Goal: Transaction & Acquisition: Purchase product/service

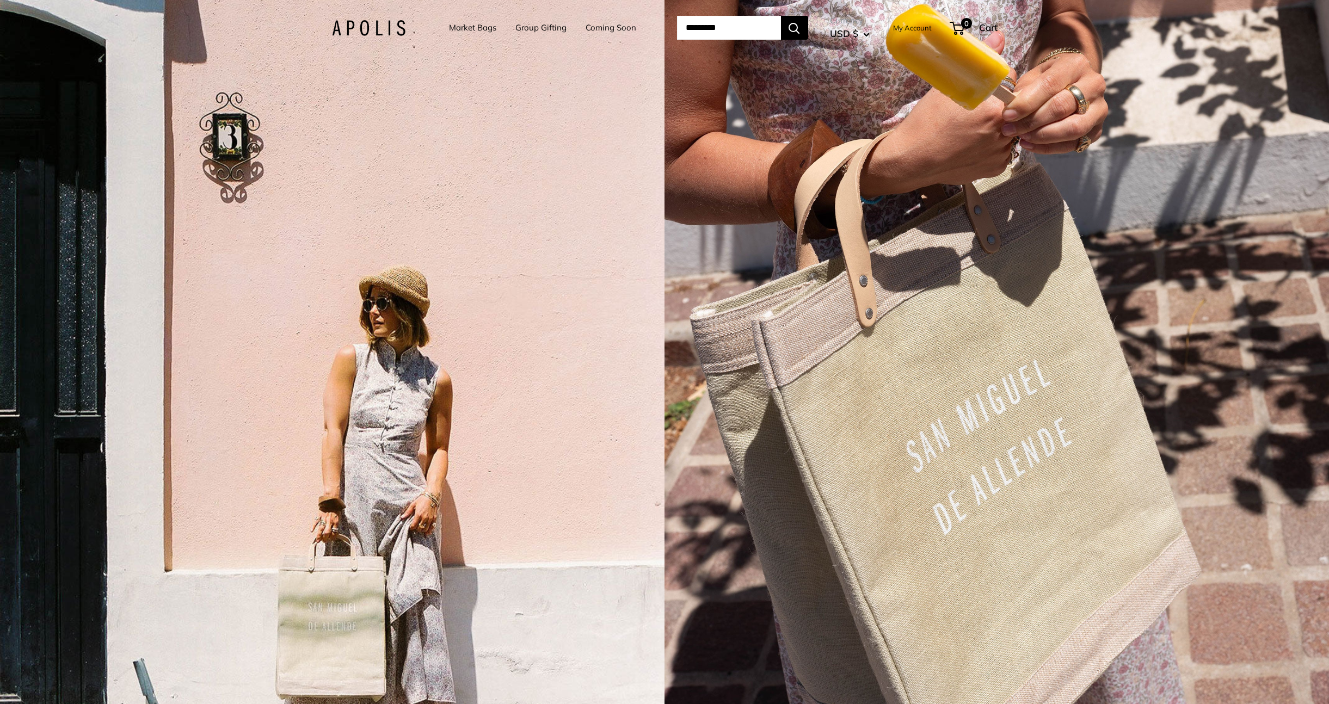
click at [473, 26] on link "Market Bags" at bounding box center [472, 27] width 47 height 15
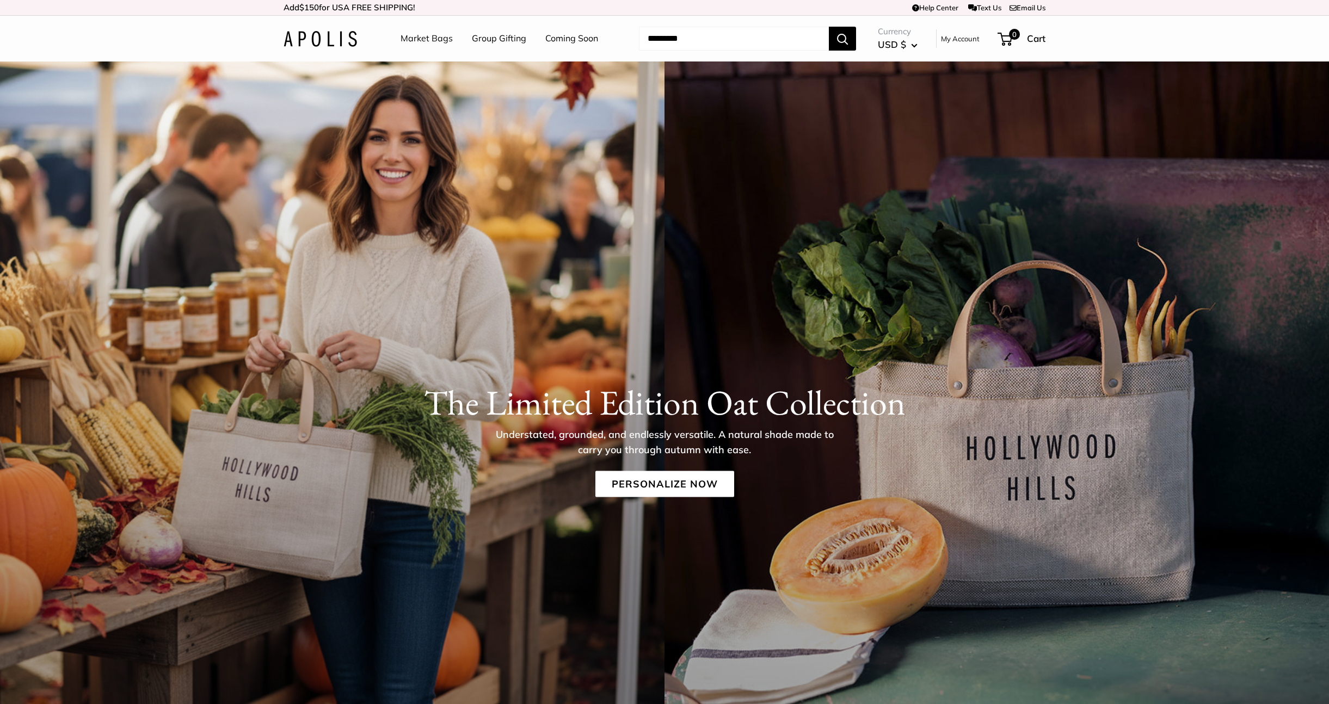
click at [502, 40] on link "Group Gifting" at bounding box center [499, 38] width 54 height 16
click at [435, 40] on link "Market Bags" at bounding box center [426, 38] width 52 height 16
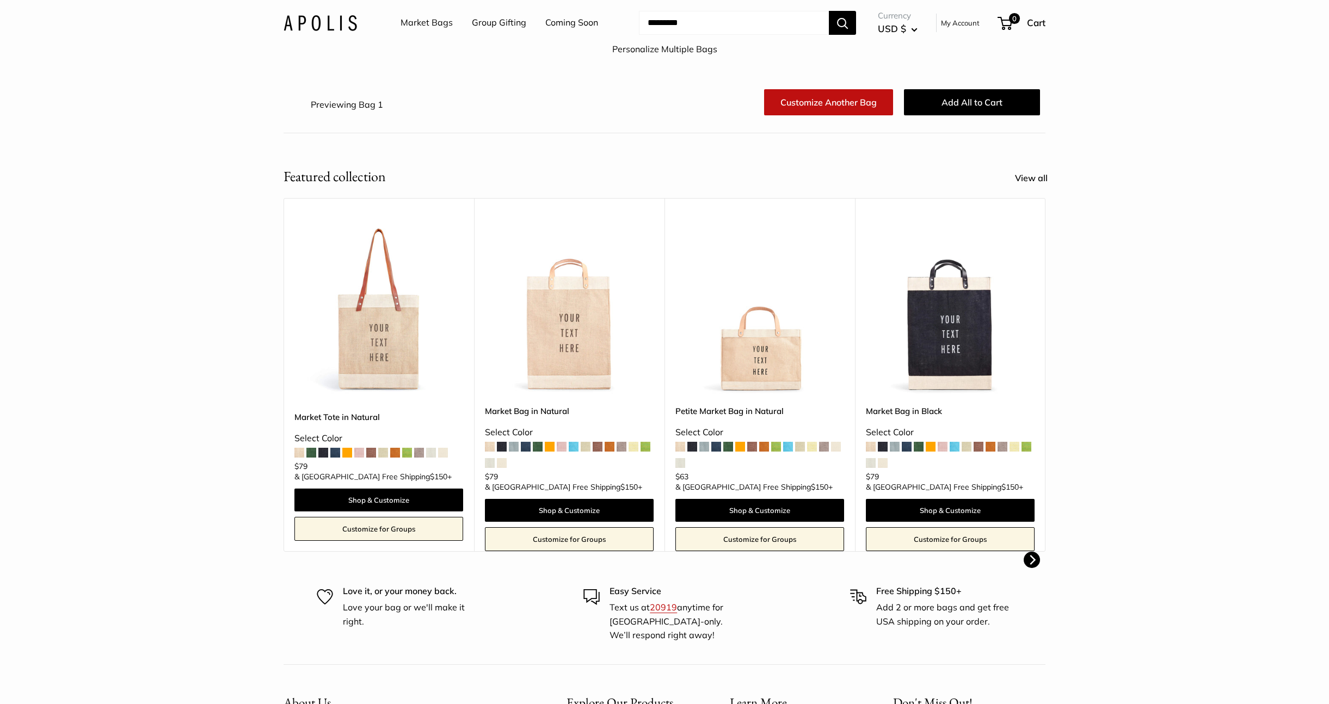
scroll to position [75, 0]
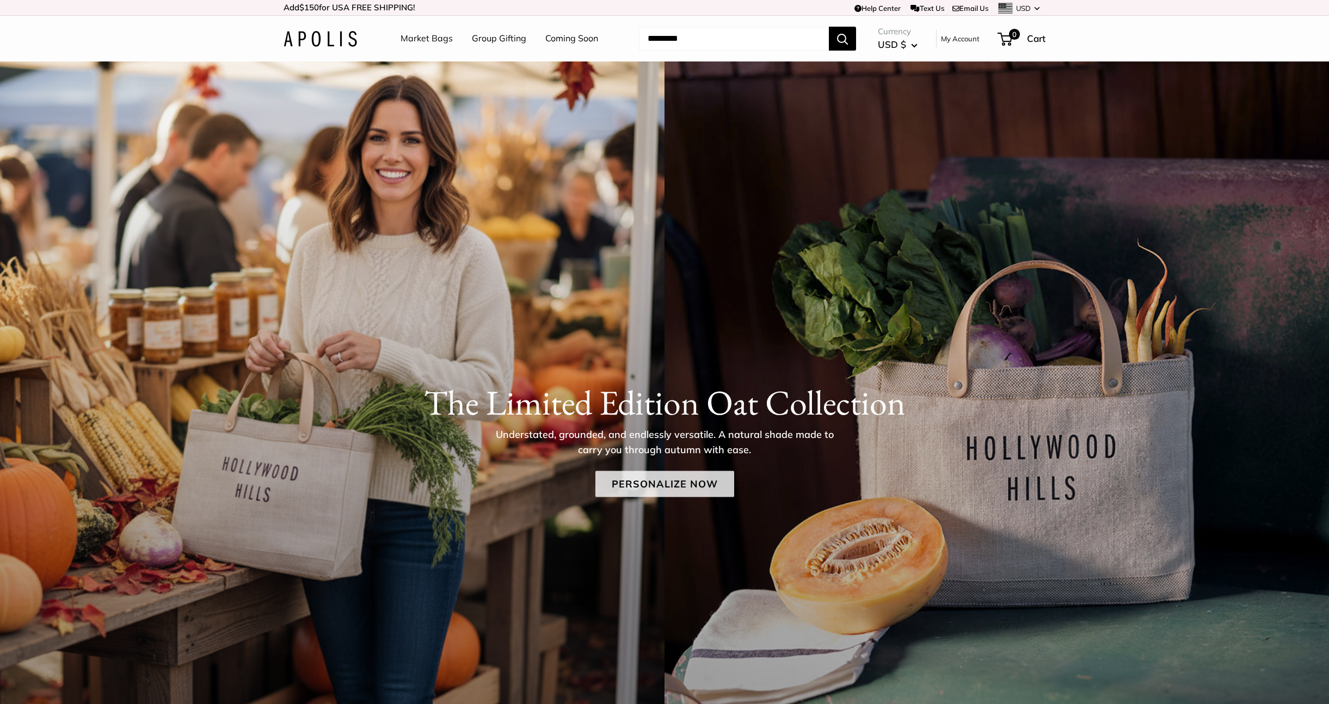
click at [654, 479] on link "Personalize Now" at bounding box center [664, 484] width 139 height 26
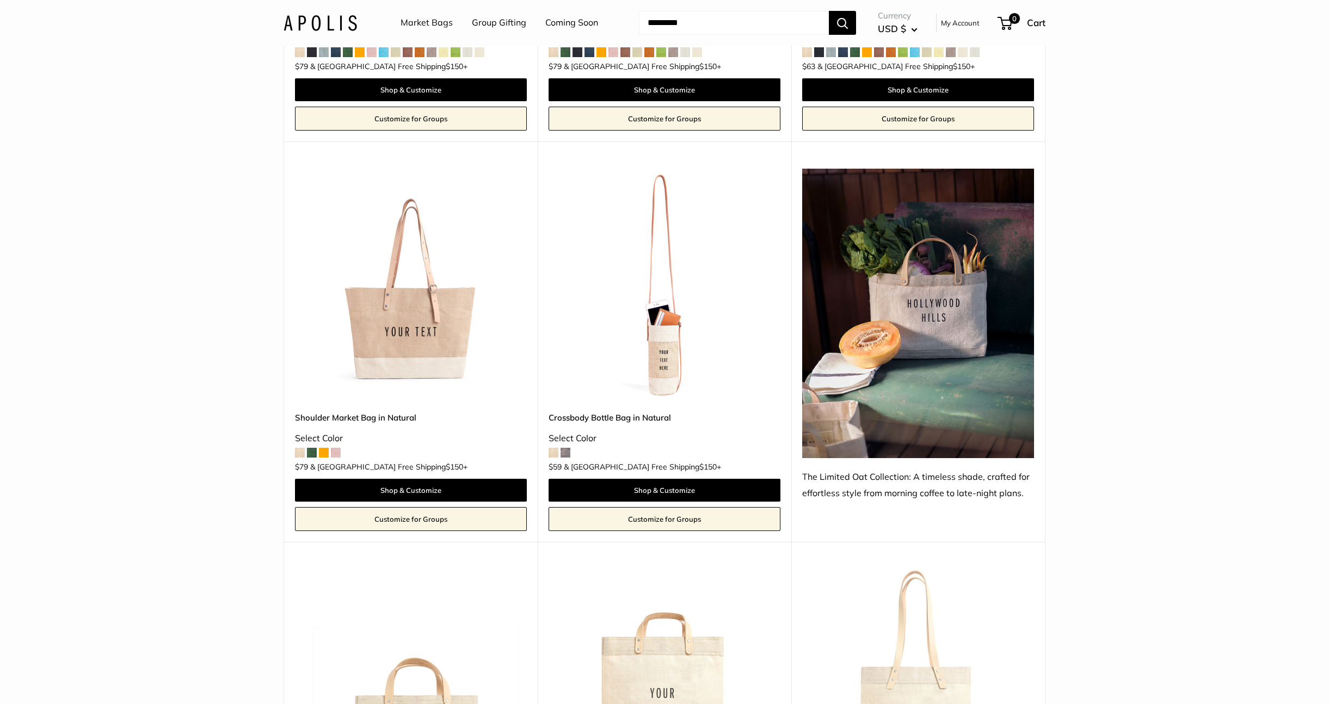
scroll to position [437, 0]
click at [958, 316] on img at bounding box center [918, 313] width 232 height 290
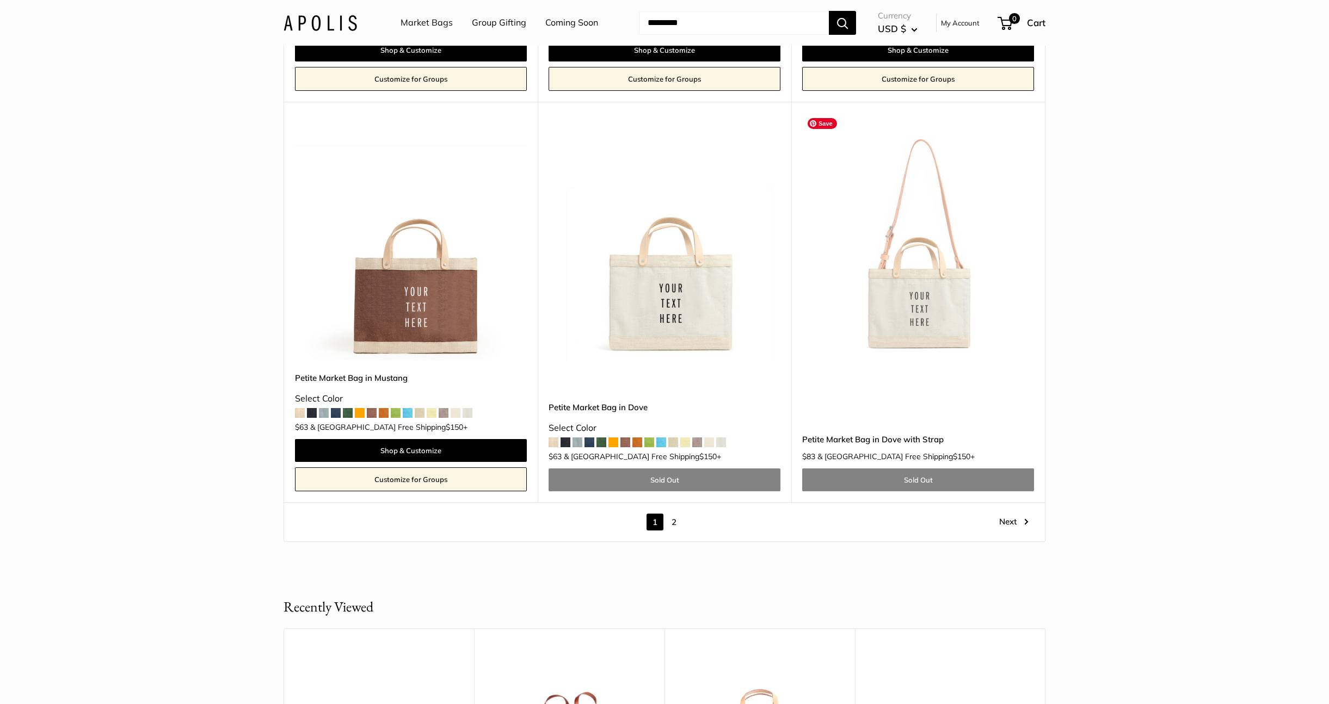
scroll to position [6086, 0]
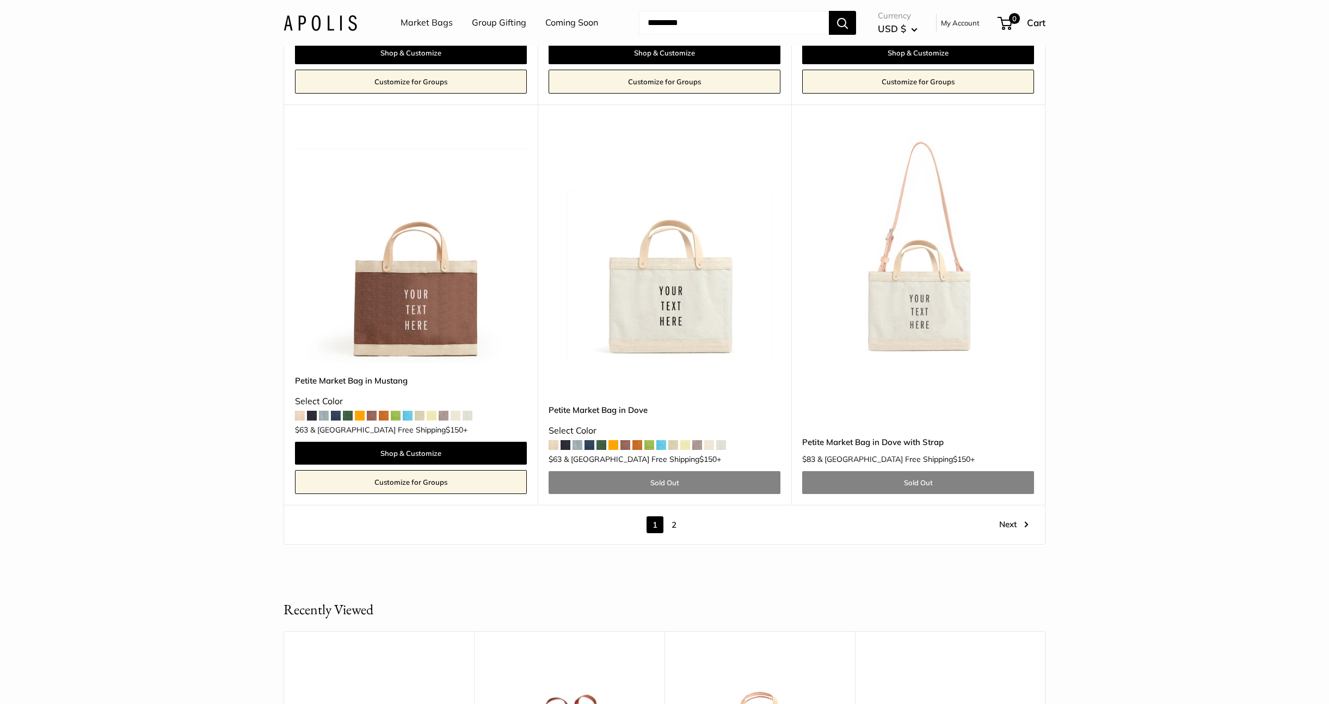
click at [677, 516] on link "2" at bounding box center [673, 524] width 17 height 17
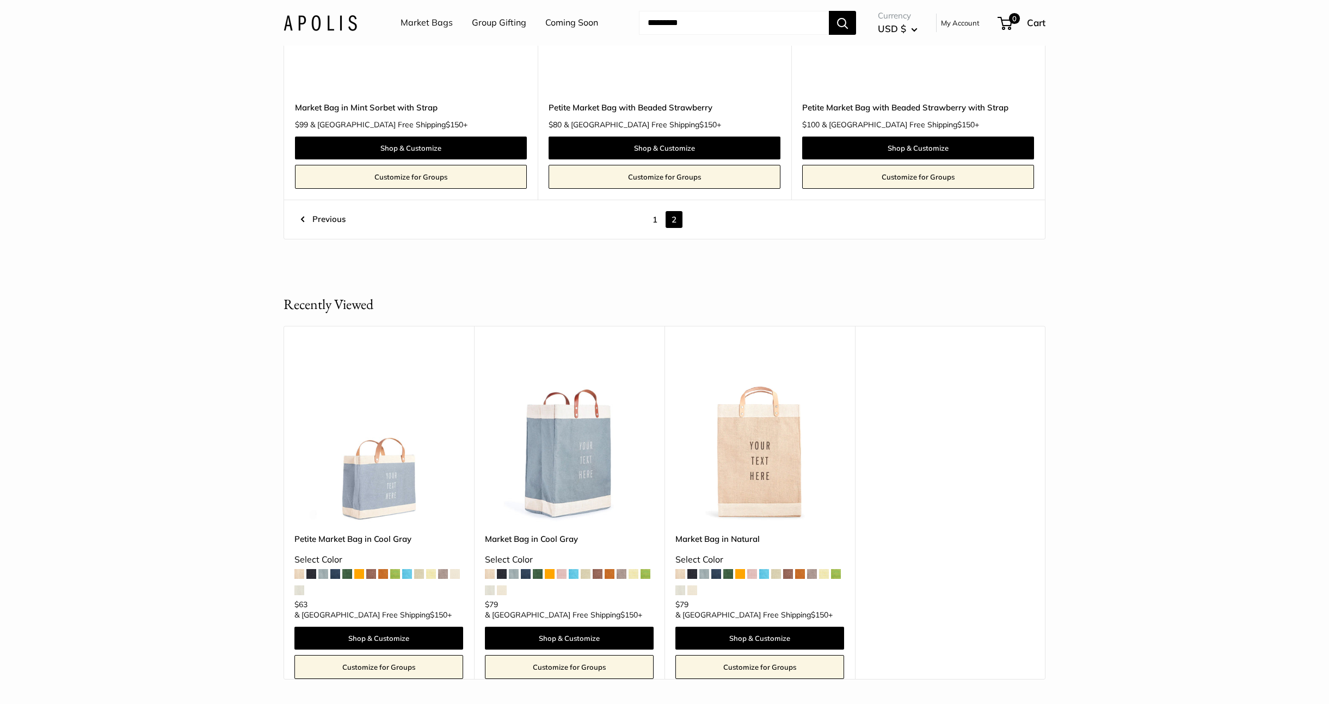
scroll to position [3942, 0]
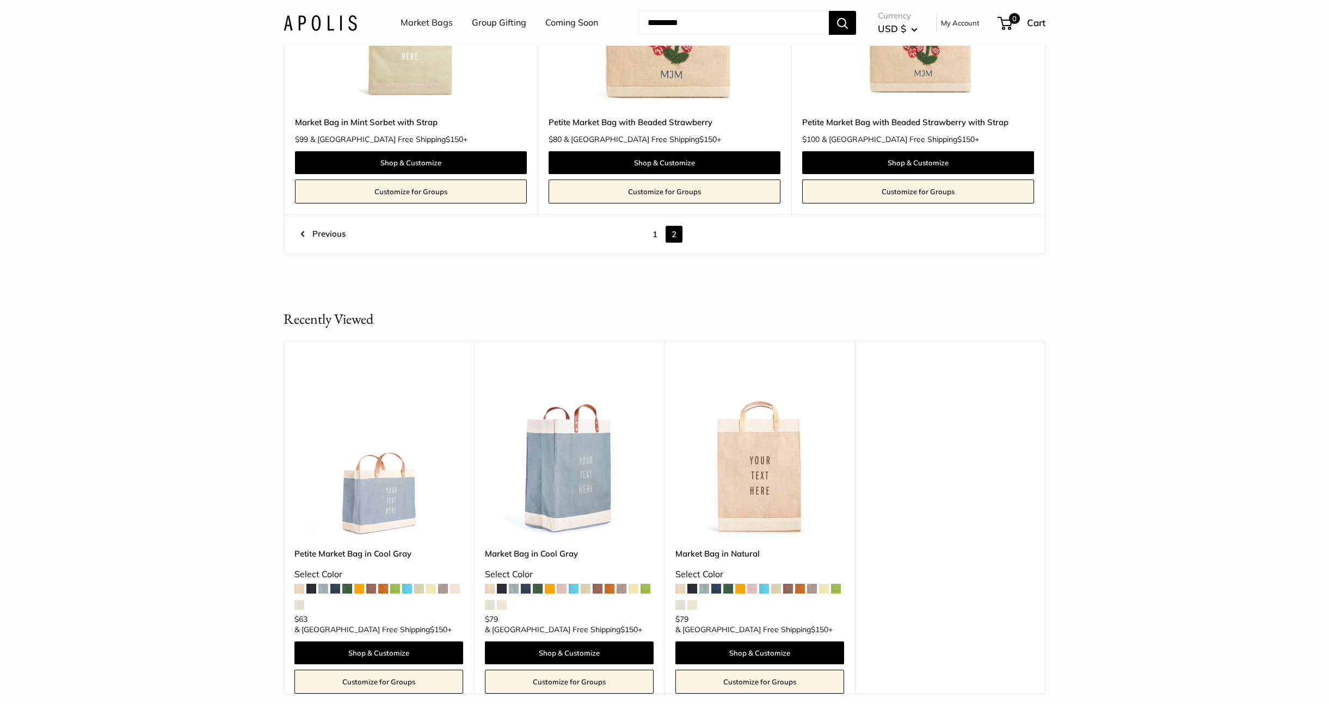
click at [658, 233] on link "1" at bounding box center [654, 234] width 17 height 17
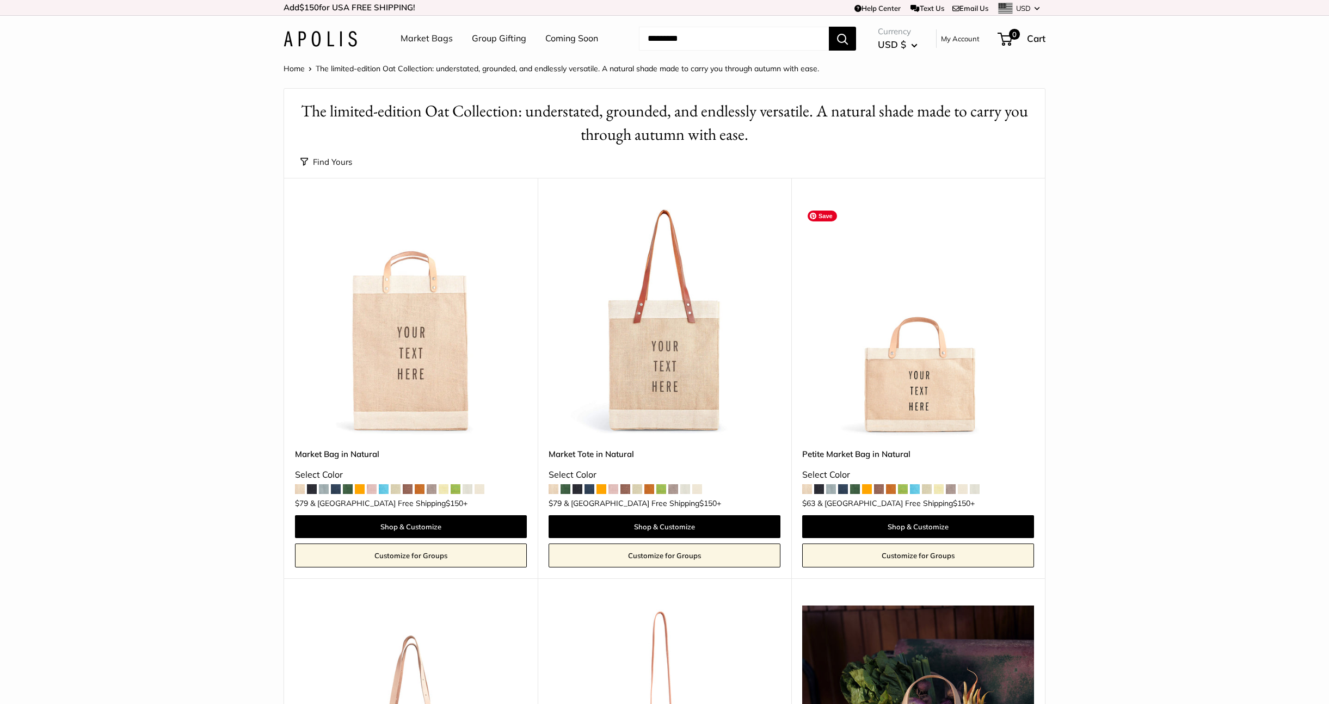
click at [0, 0] on img at bounding box center [0, 0] width 0 height 0
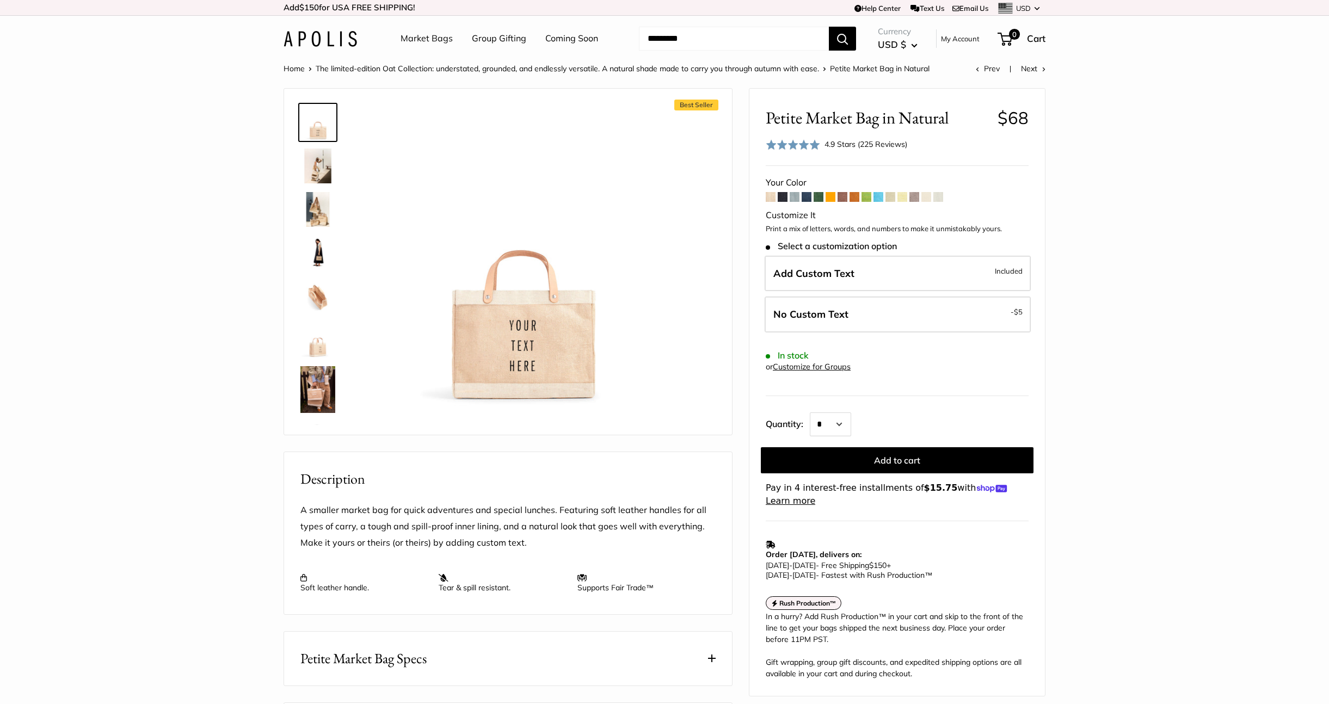
click at [321, 160] on img at bounding box center [317, 166] width 35 height 35
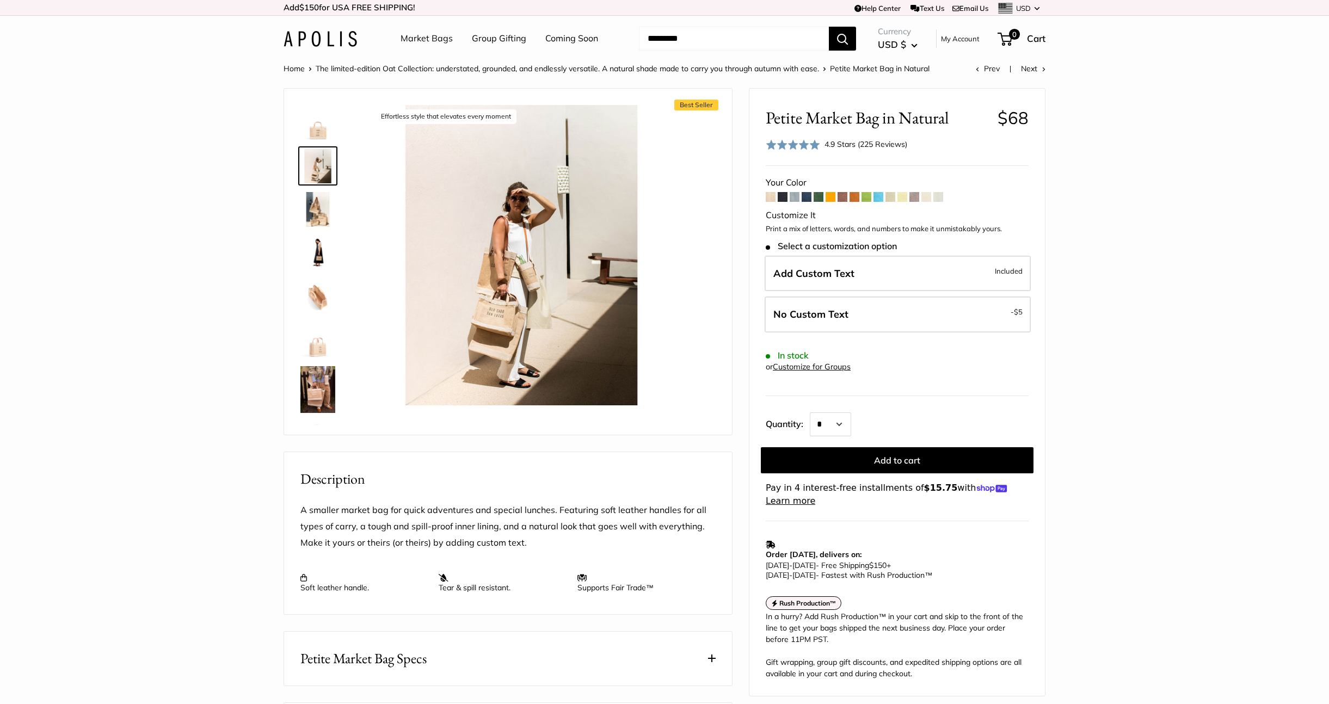
click at [317, 203] on img at bounding box center [317, 209] width 35 height 35
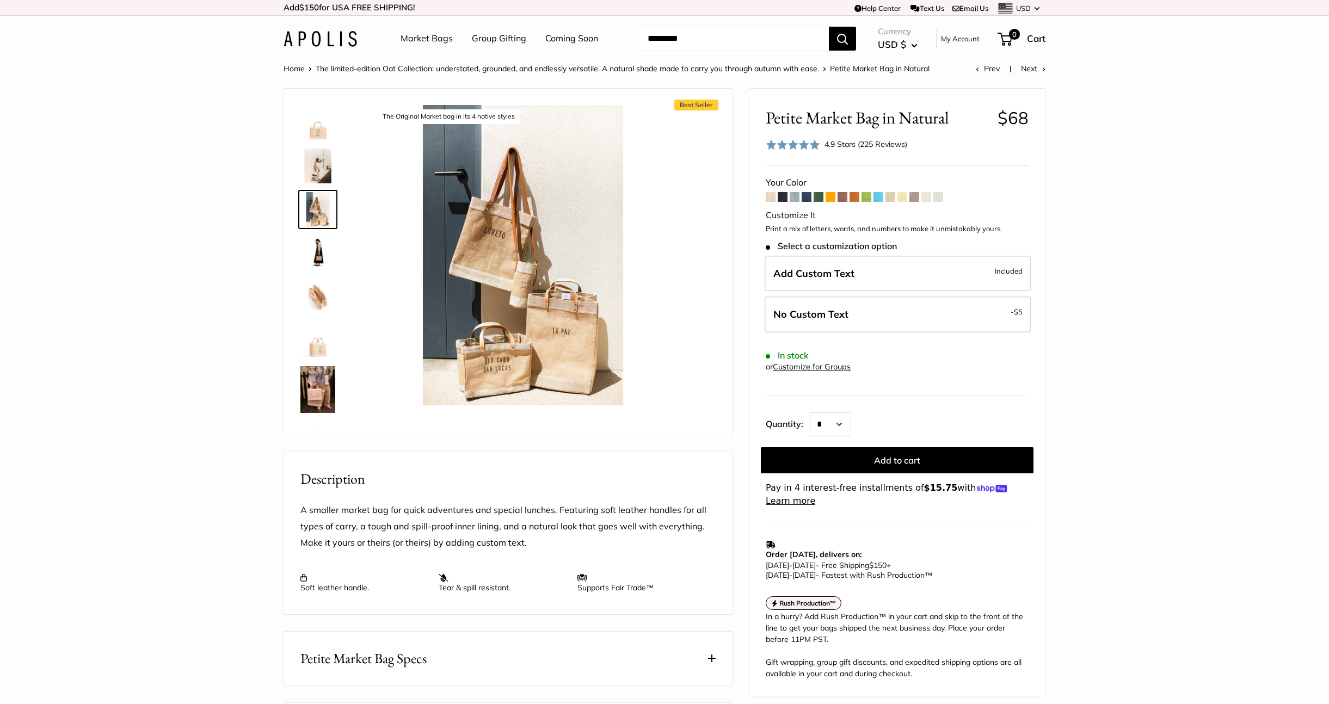
click at [317, 237] on img at bounding box center [317, 253] width 35 height 35
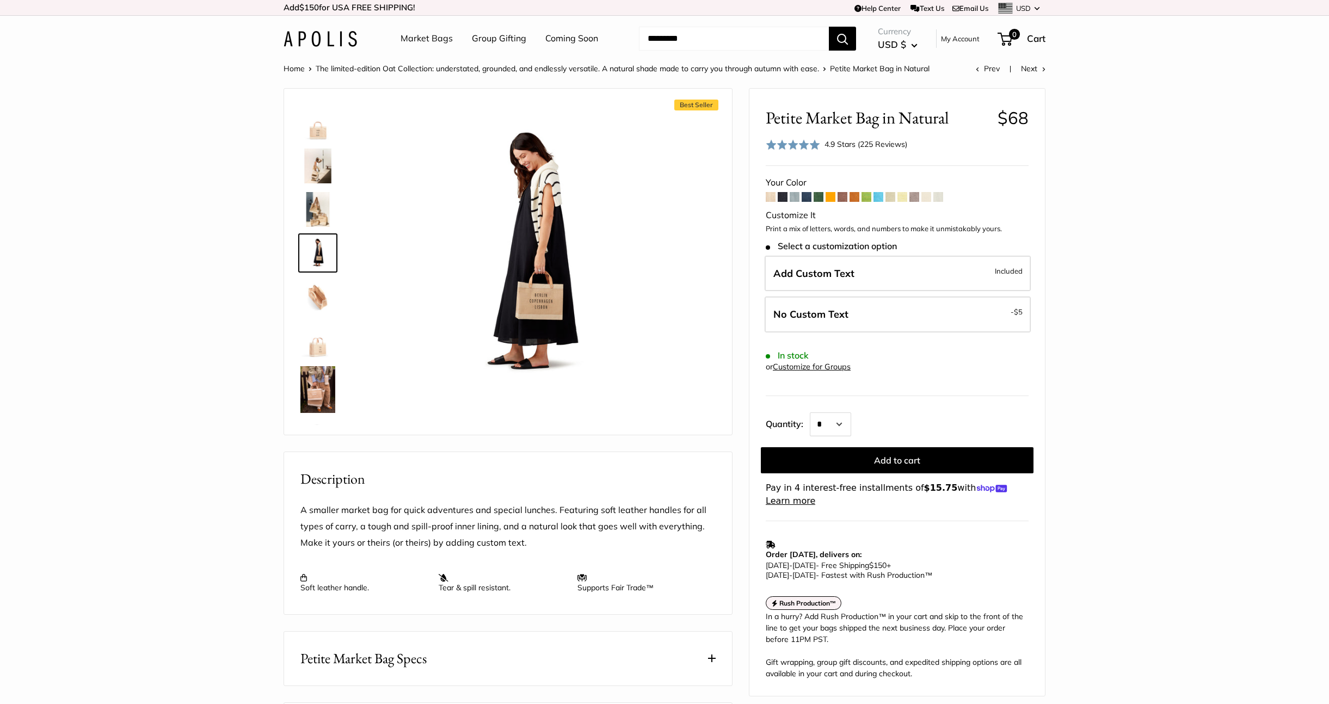
click at [313, 260] on img at bounding box center [317, 253] width 35 height 35
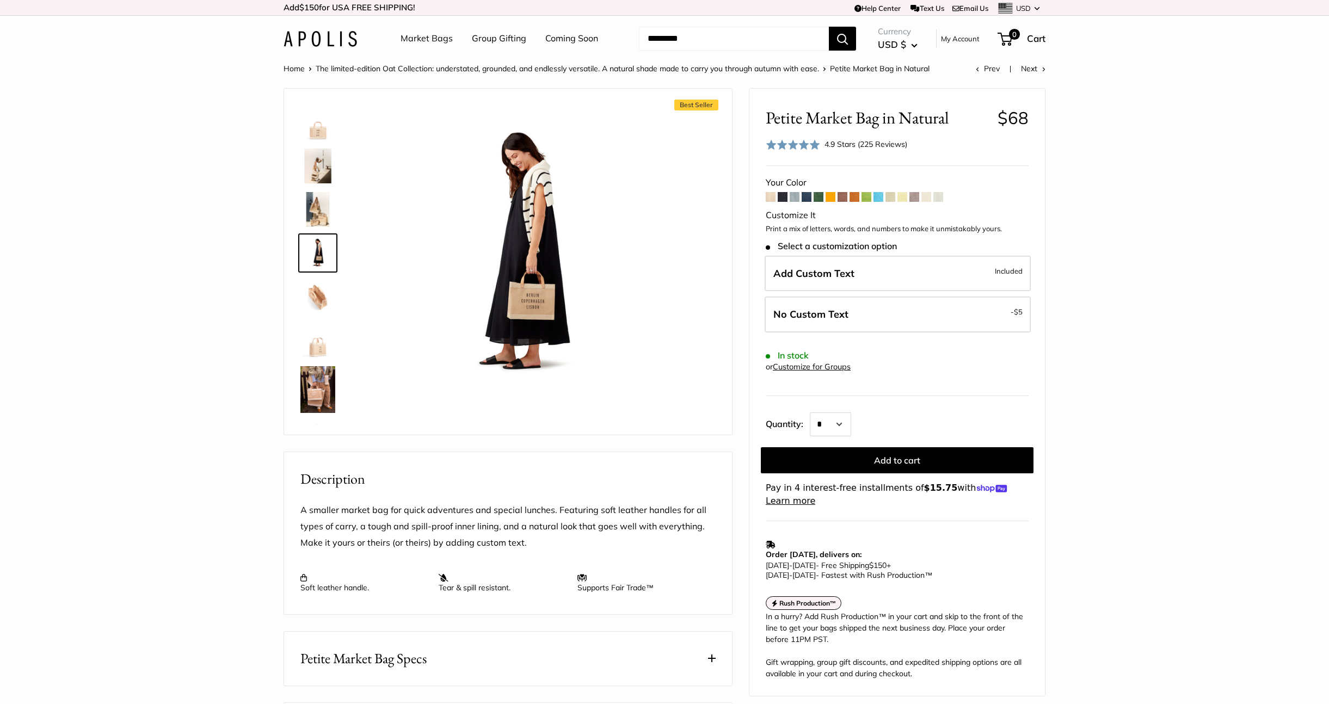
drag, startPoint x: 315, startPoint y: 297, endPoint x: 315, endPoint y: 304, distance: 6.5
click at [315, 297] on img at bounding box center [317, 296] width 35 height 35
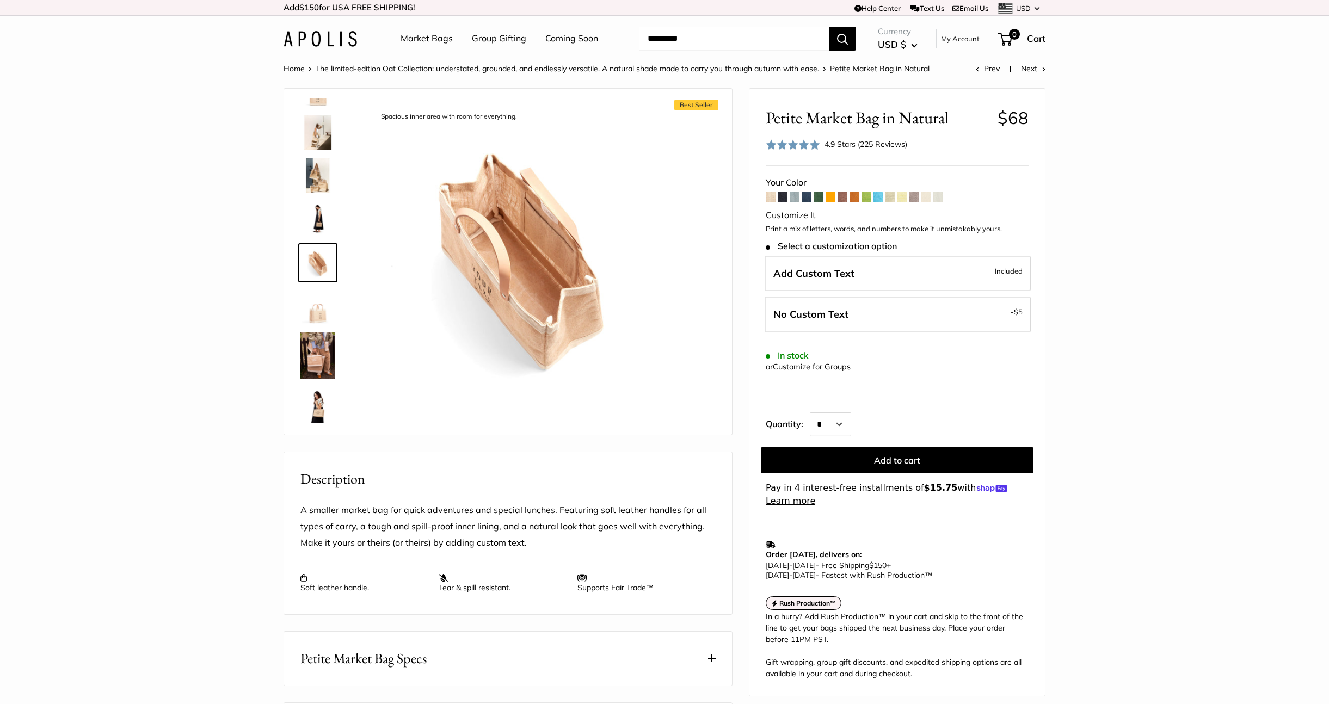
click at [316, 306] on img at bounding box center [317, 306] width 35 height 35
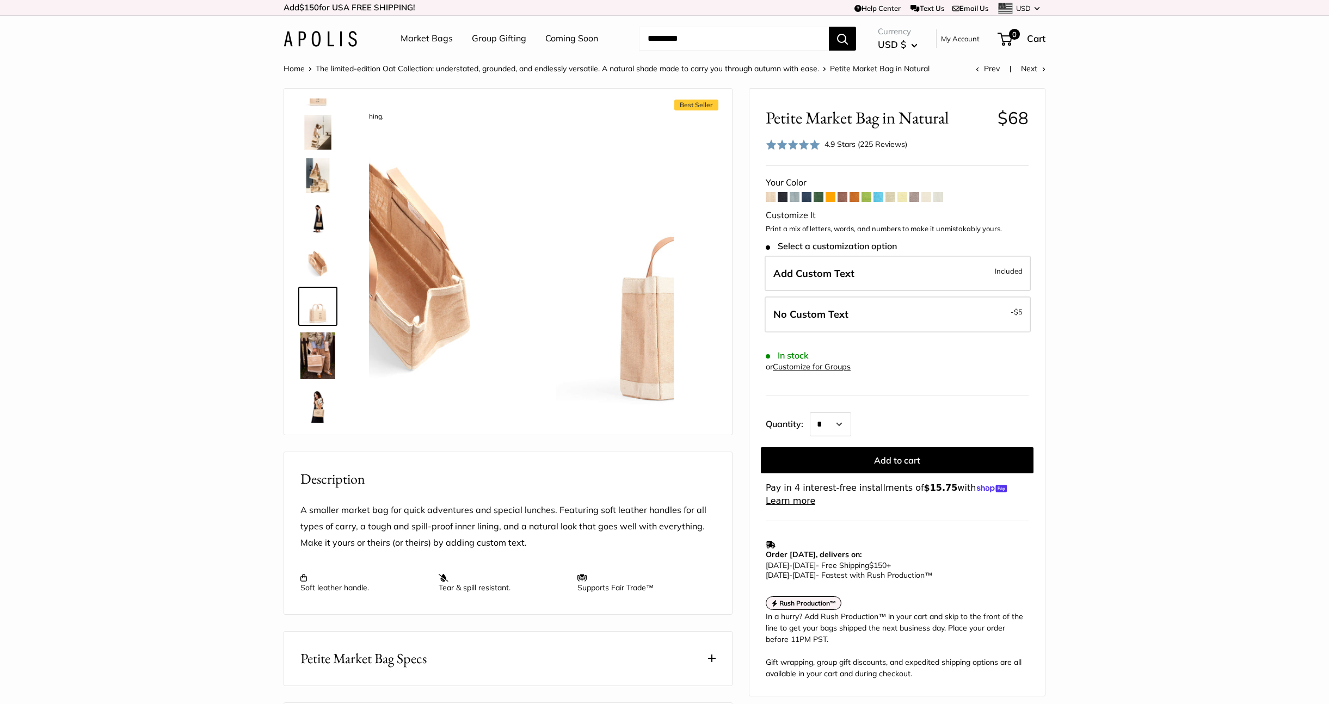
scroll to position [77, 0]
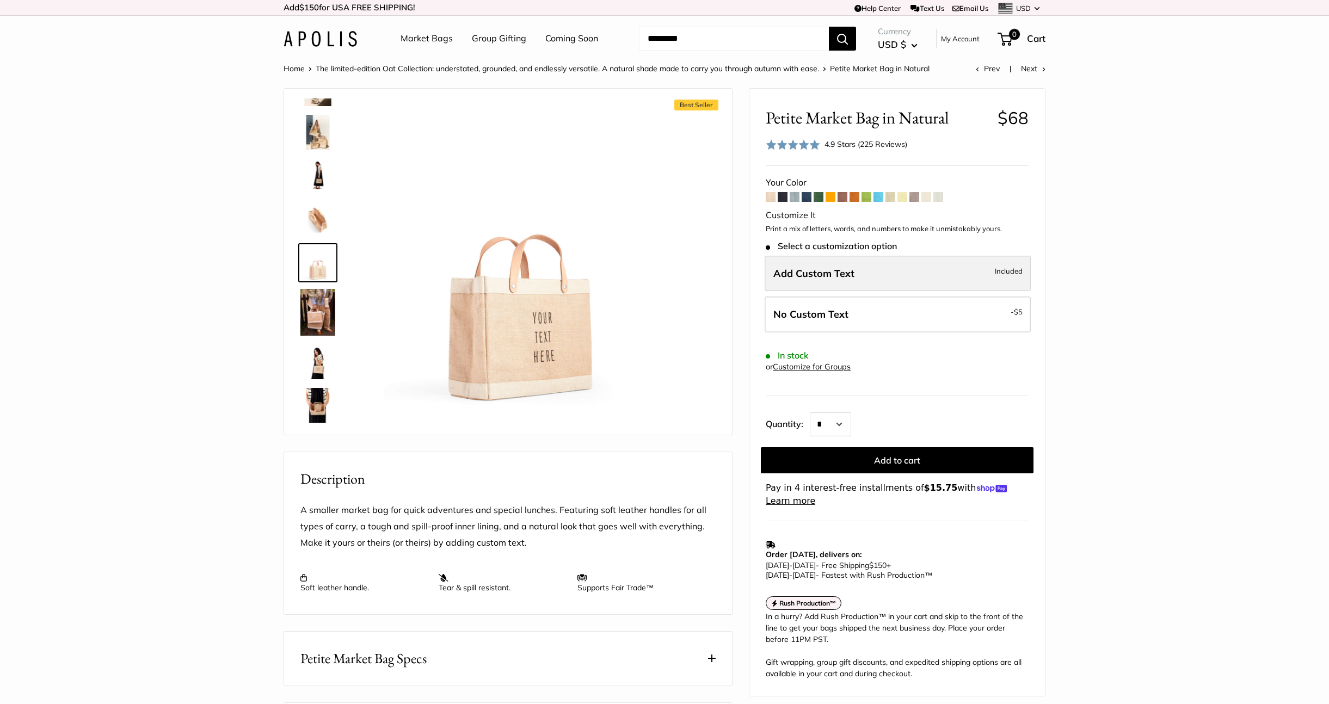
click at [851, 277] on span "Add Custom Text" at bounding box center [813, 273] width 81 height 13
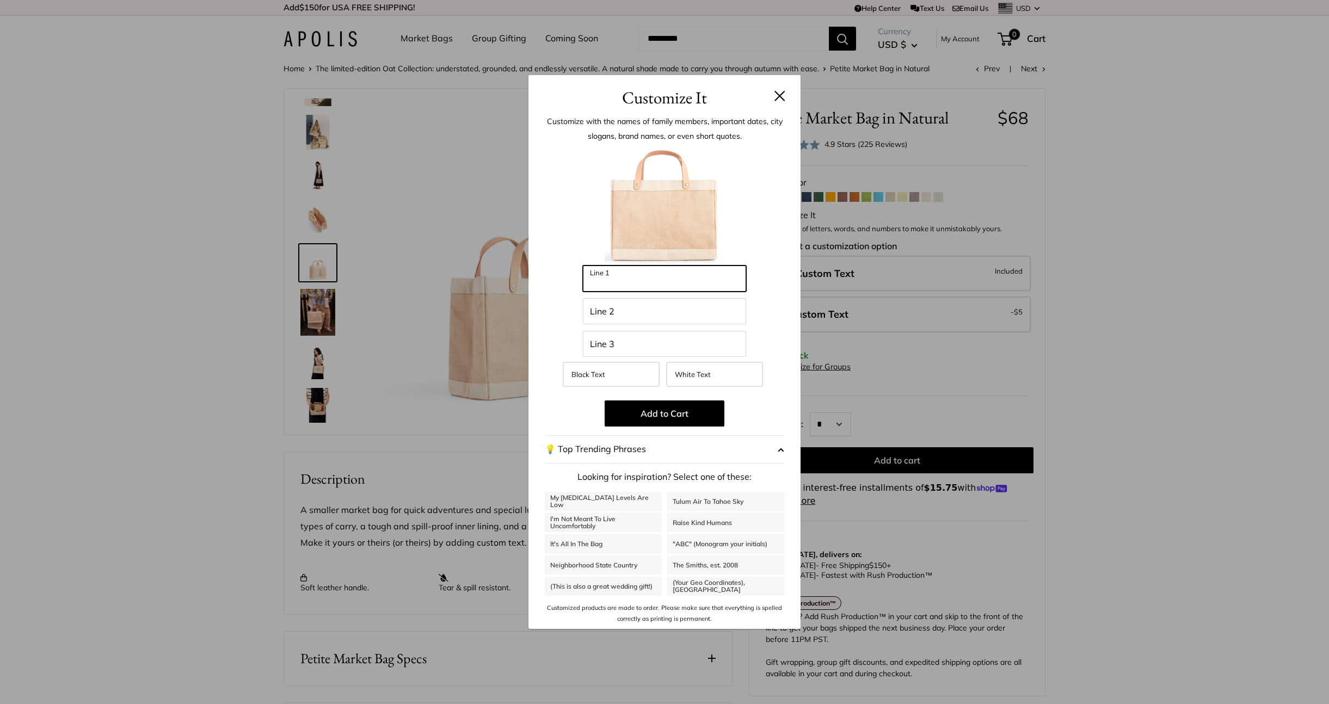
click at [627, 285] on input "Line 1" at bounding box center [664, 278] width 163 height 26
type input "*******"
click at [613, 317] on input "Line 2" at bounding box center [664, 311] width 163 height 26
type input "*****"
click at [608, 351] on input "Line 3" at bounding box center [664, 344] width 163 height 26
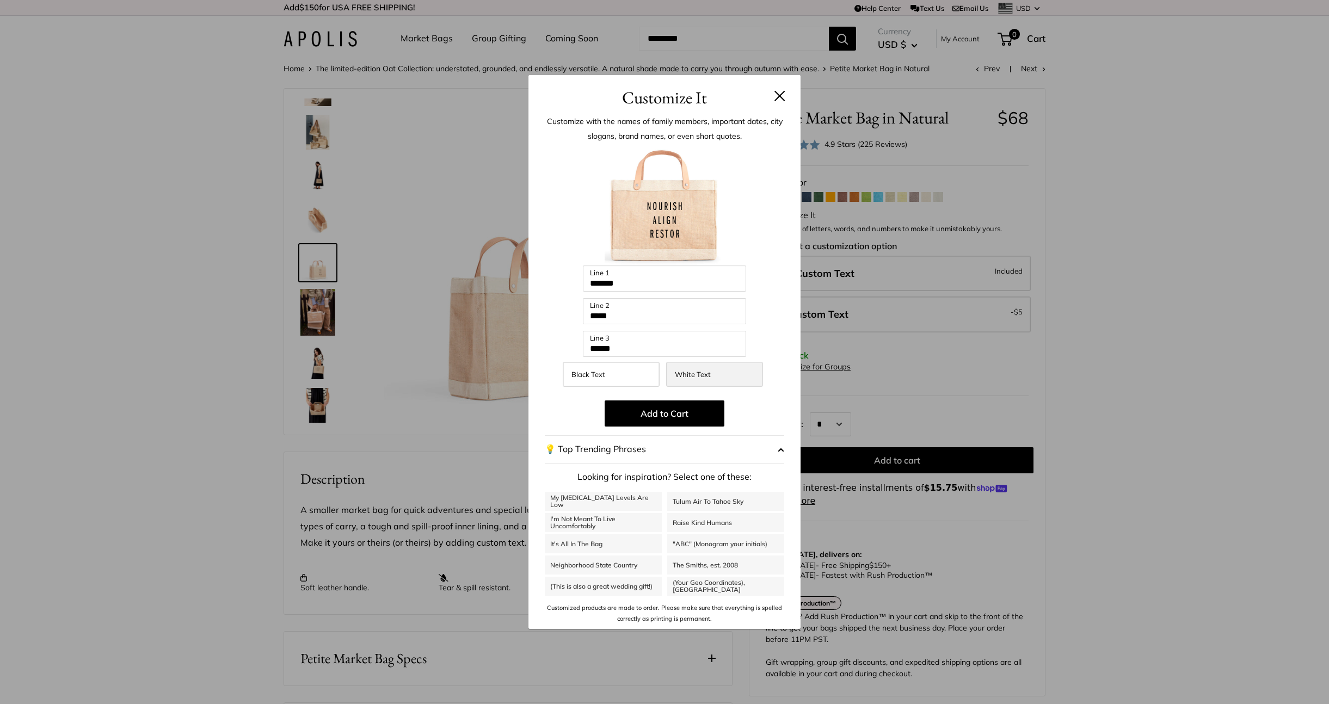
click at [687, 375] on span "White Text" at bounding box center [693, 374] width 36 height 9
click at [649, 347] on input "******" at bounding box center [664, 344] width 163 height 26
type input "*******"
click at [643, 449] on button "💡 Top Trending Phrases" at bounding box center [664, 449] width 239 height 28
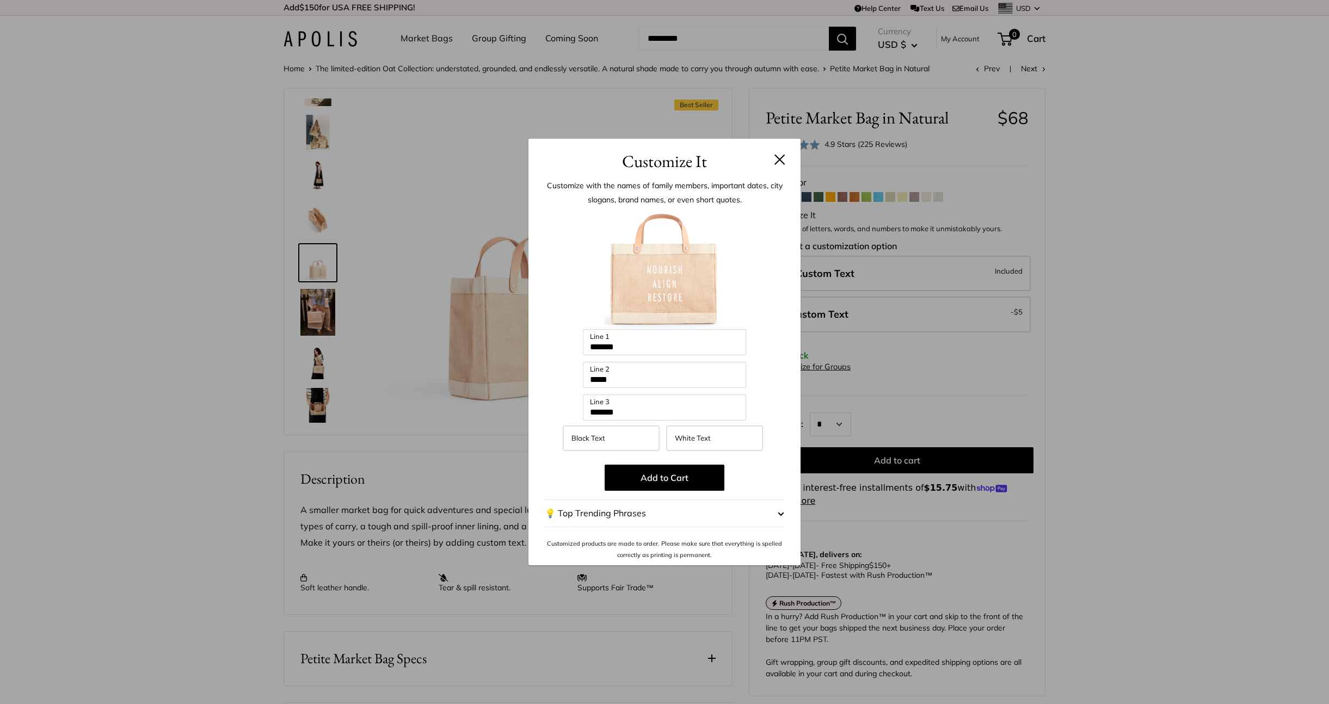
click at [629, 509] on button "💡 Top Trending Phrases" at bounding box center [664, 513] width 239 height 28
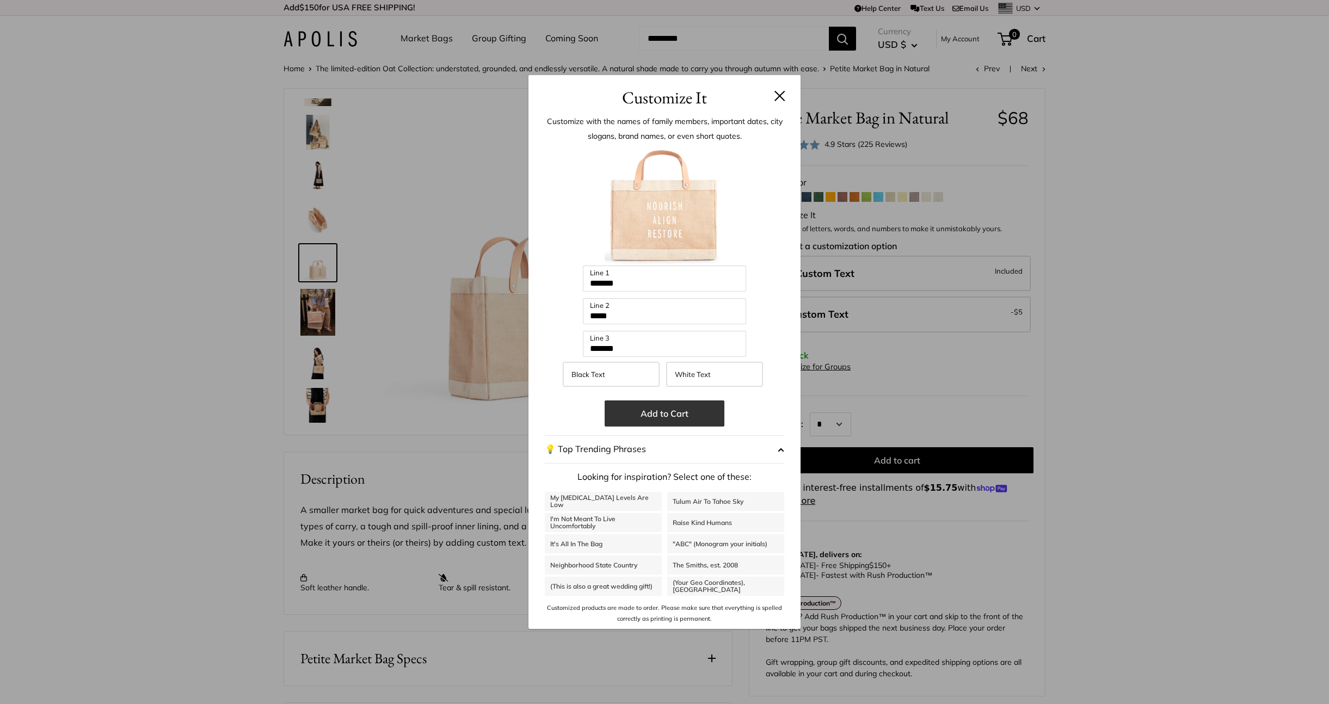
click at [699, 415] on button "Add to Cart" at bounding box center [664, 413] width 120 height 26
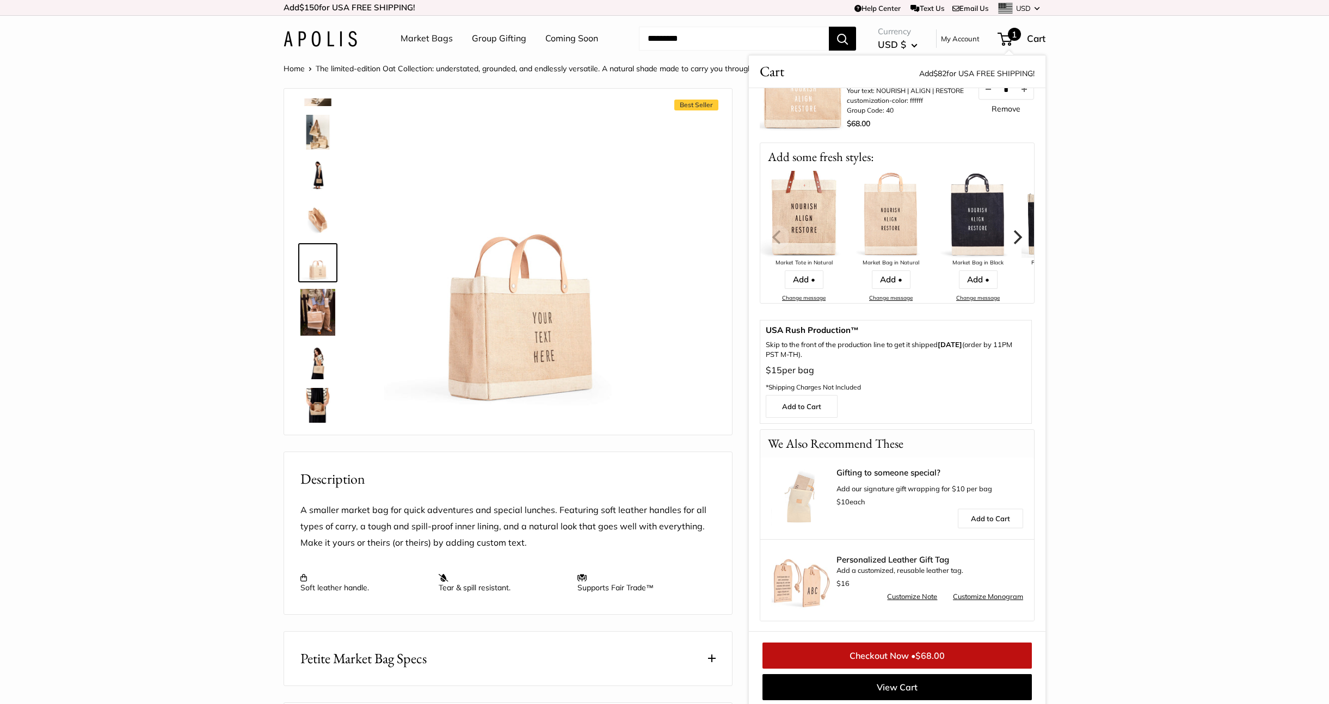
scroll to position [4, 0]
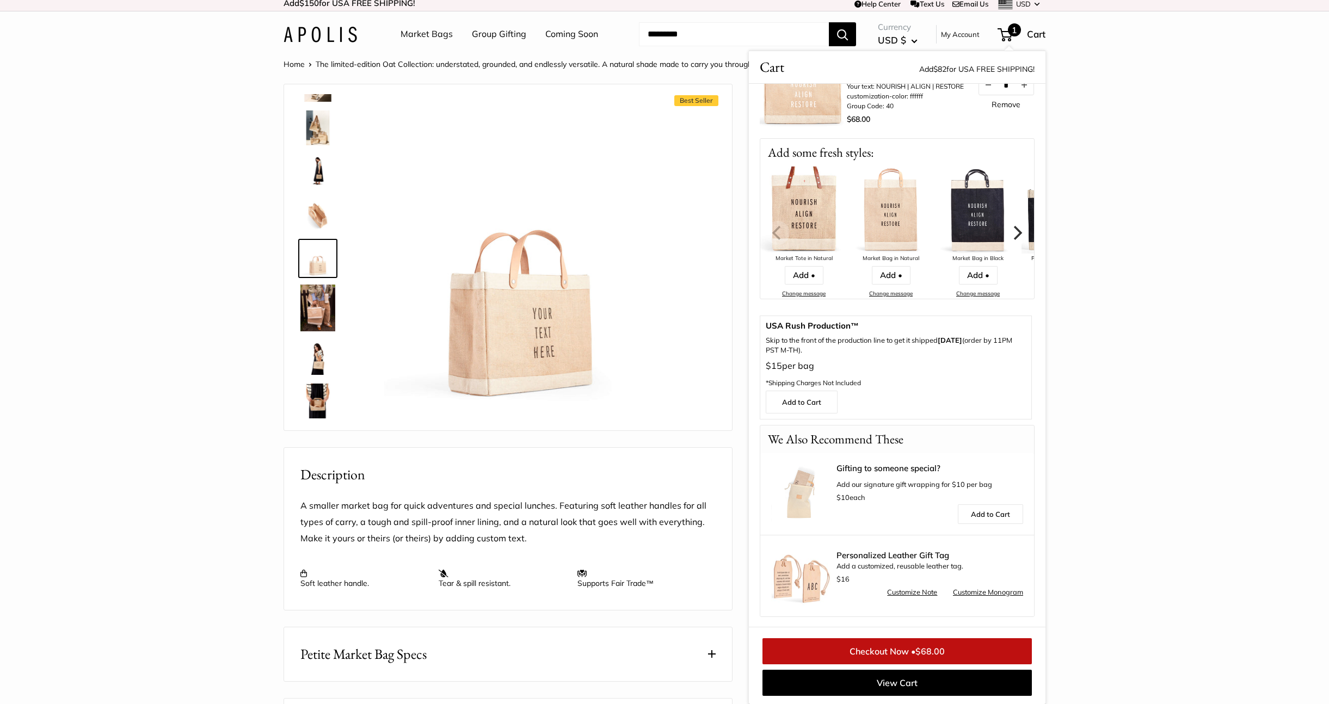
click at [317, 218] on img at bounding box center [317, 214] width 35 height 35
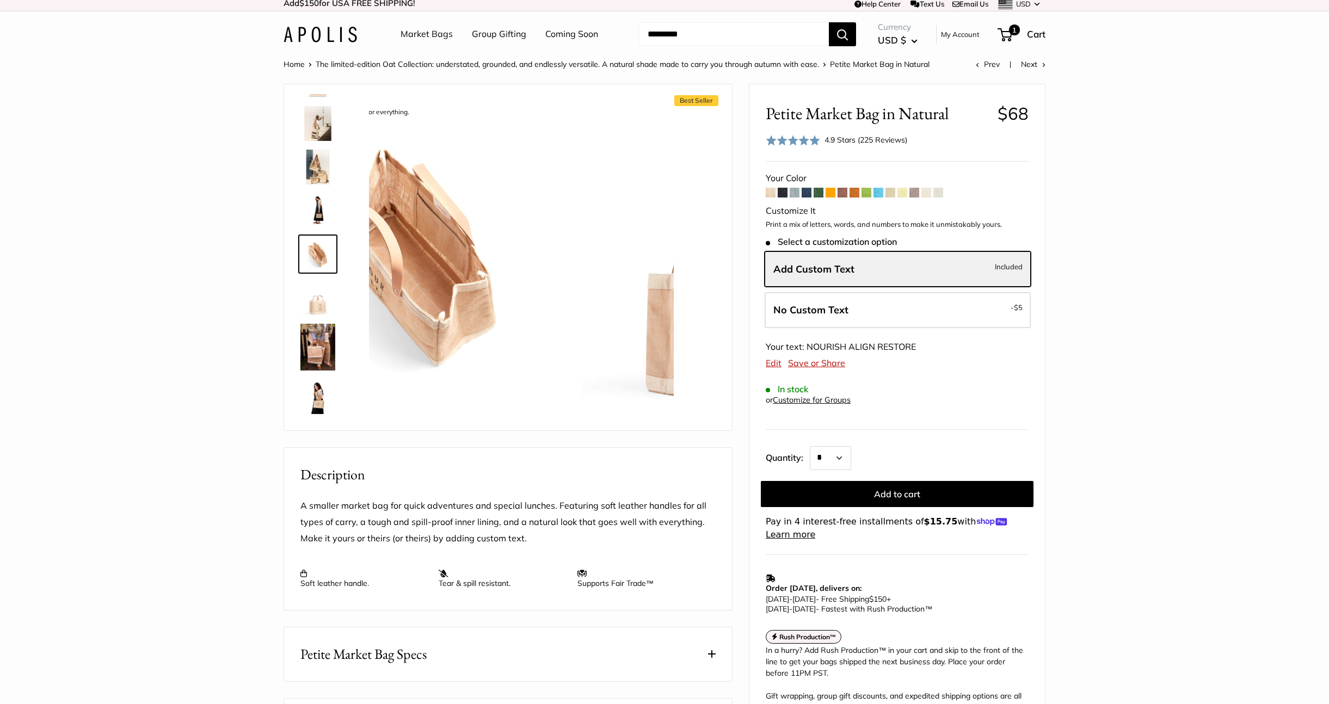
scroll to position [34, 0]
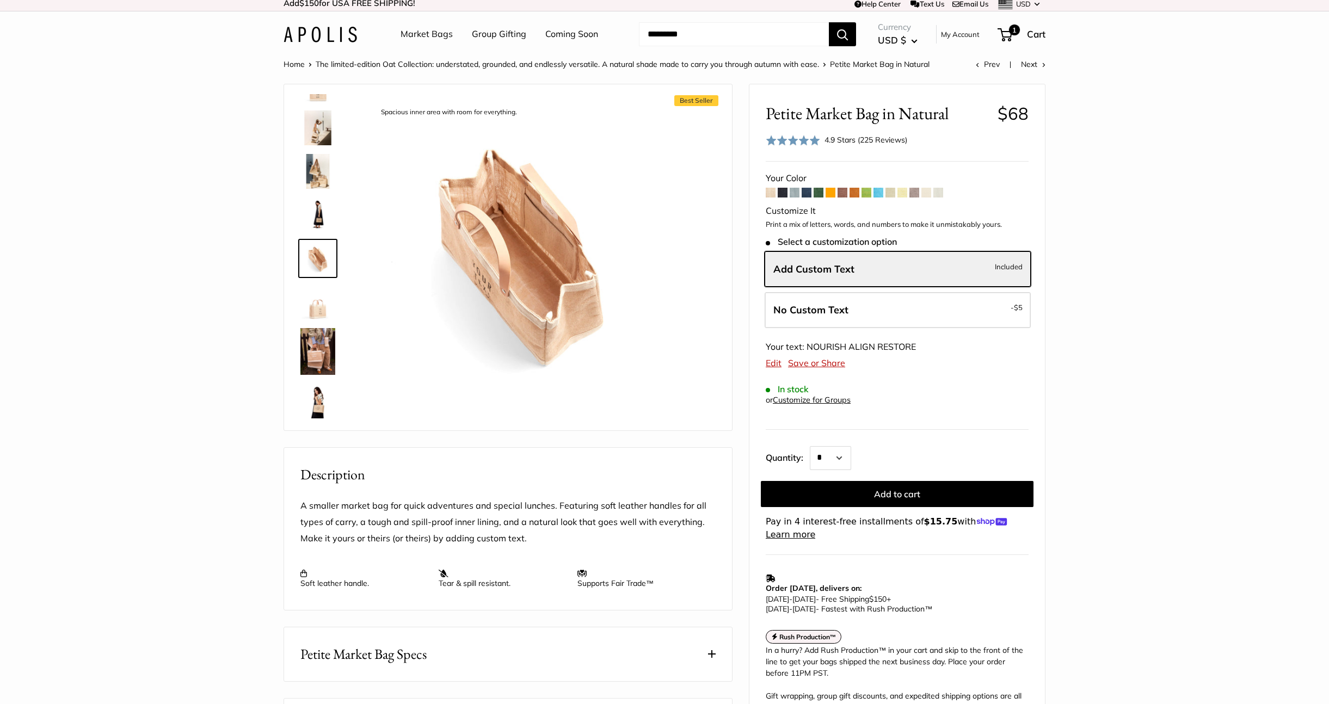
click at [319, 162] on img at bounding box center [317, 171] width 35 height 35
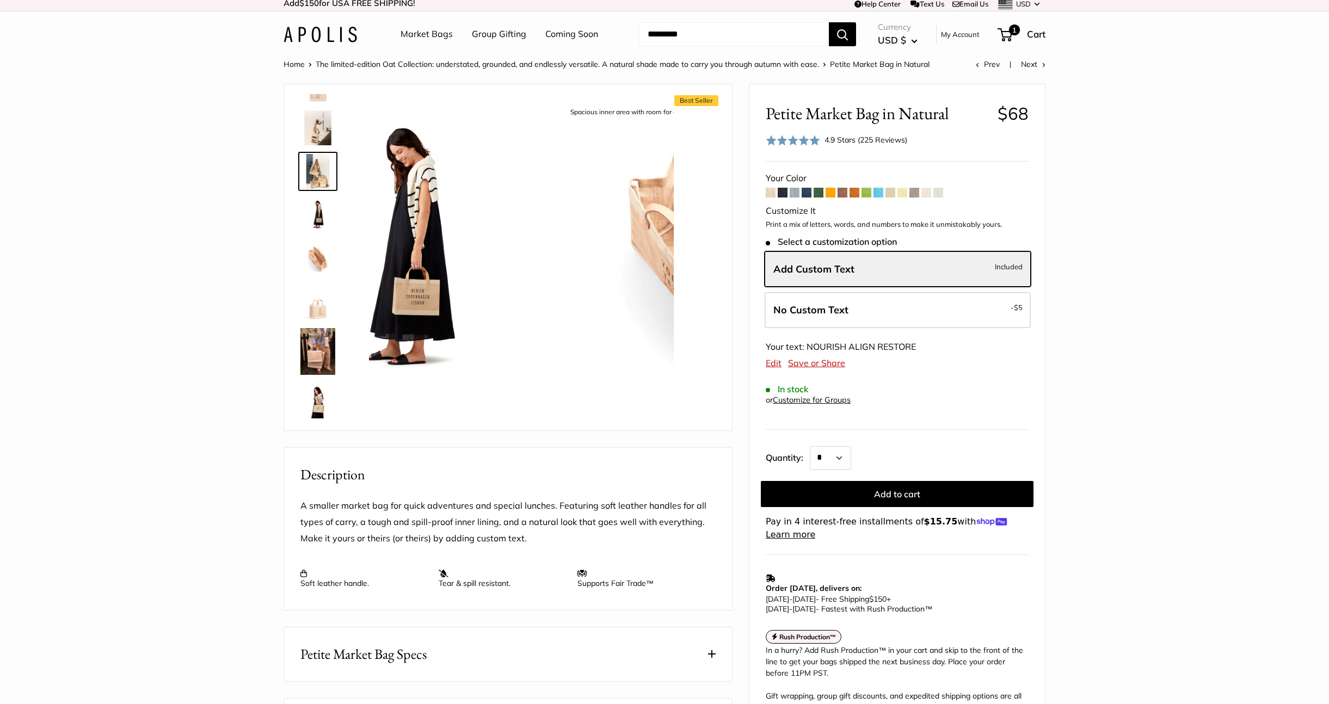
scroll to position [0, 0]
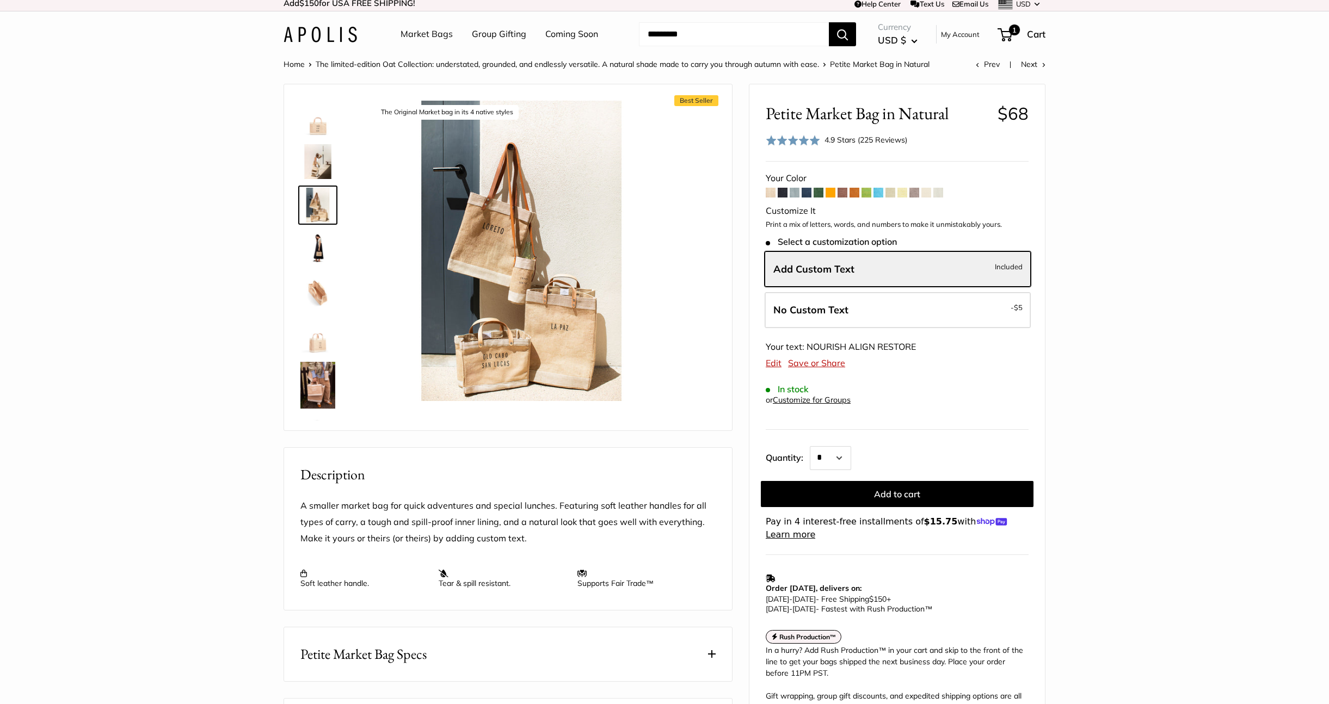
click at [316, 154] on img at bounding box center [317, 161] width 35 height 35
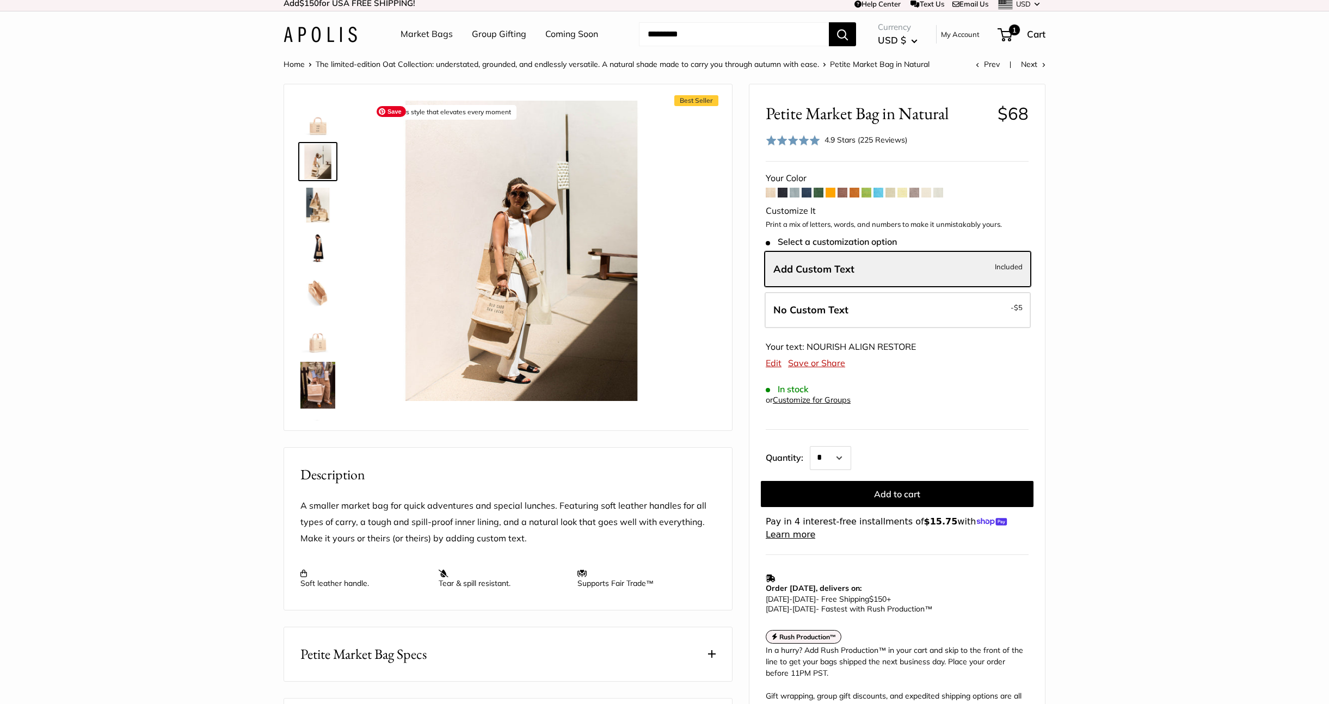
click at [312, 128] on img at bounding box center [317, 118] width 35 height 35
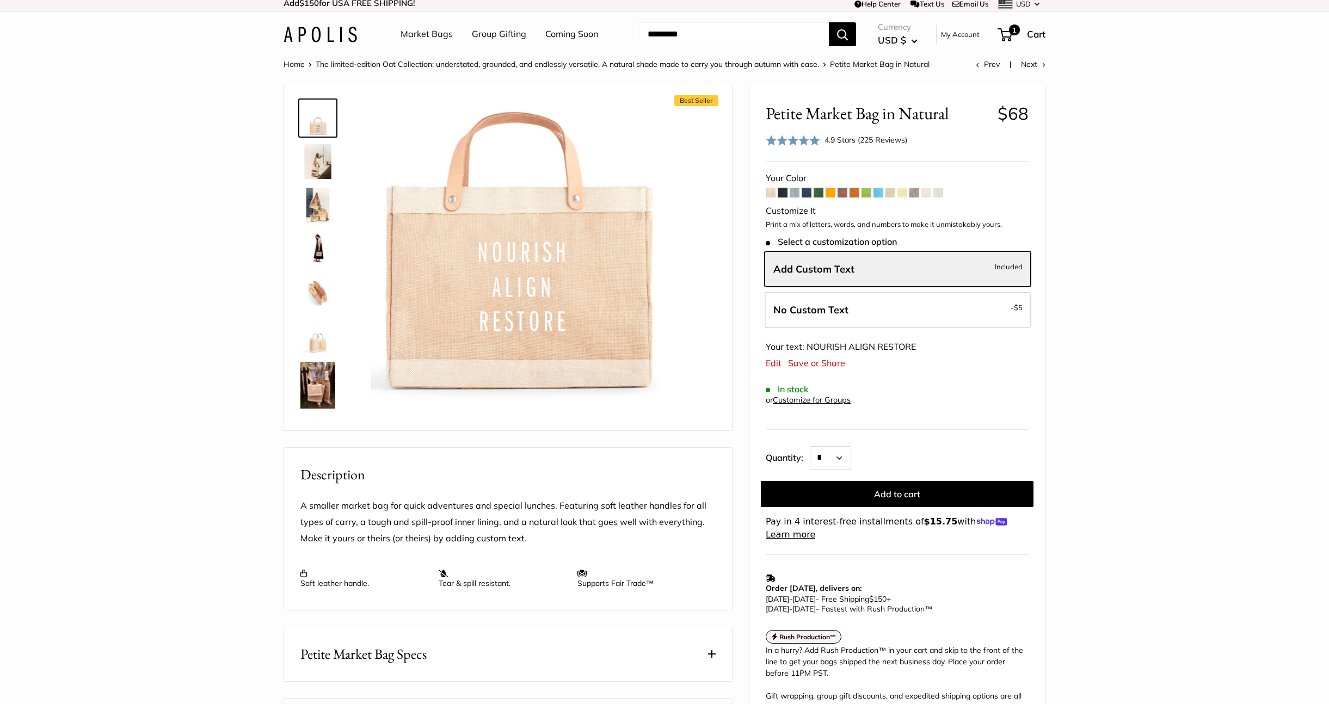
click at [781, 194] on span at bounding box center [782, 193] width 10 height 10
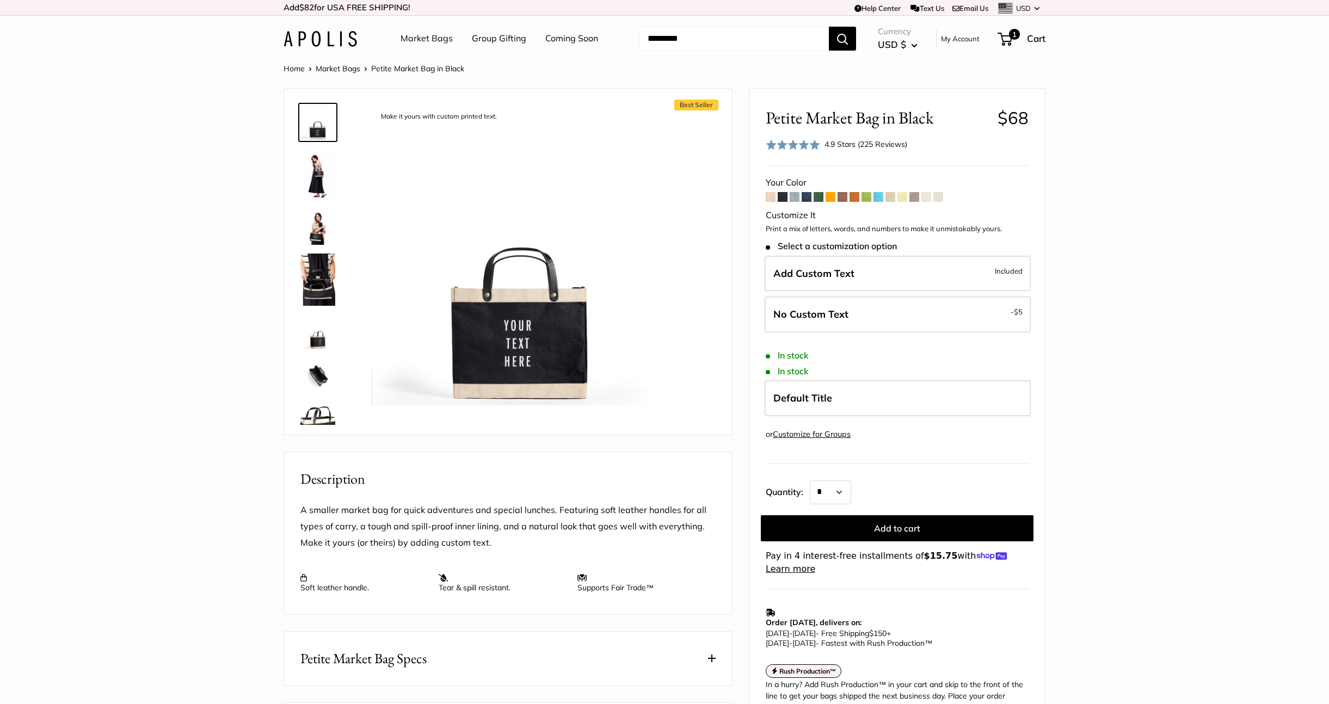
click at [798, 196] on span at bounding box center [794, 197] width 10 height 10
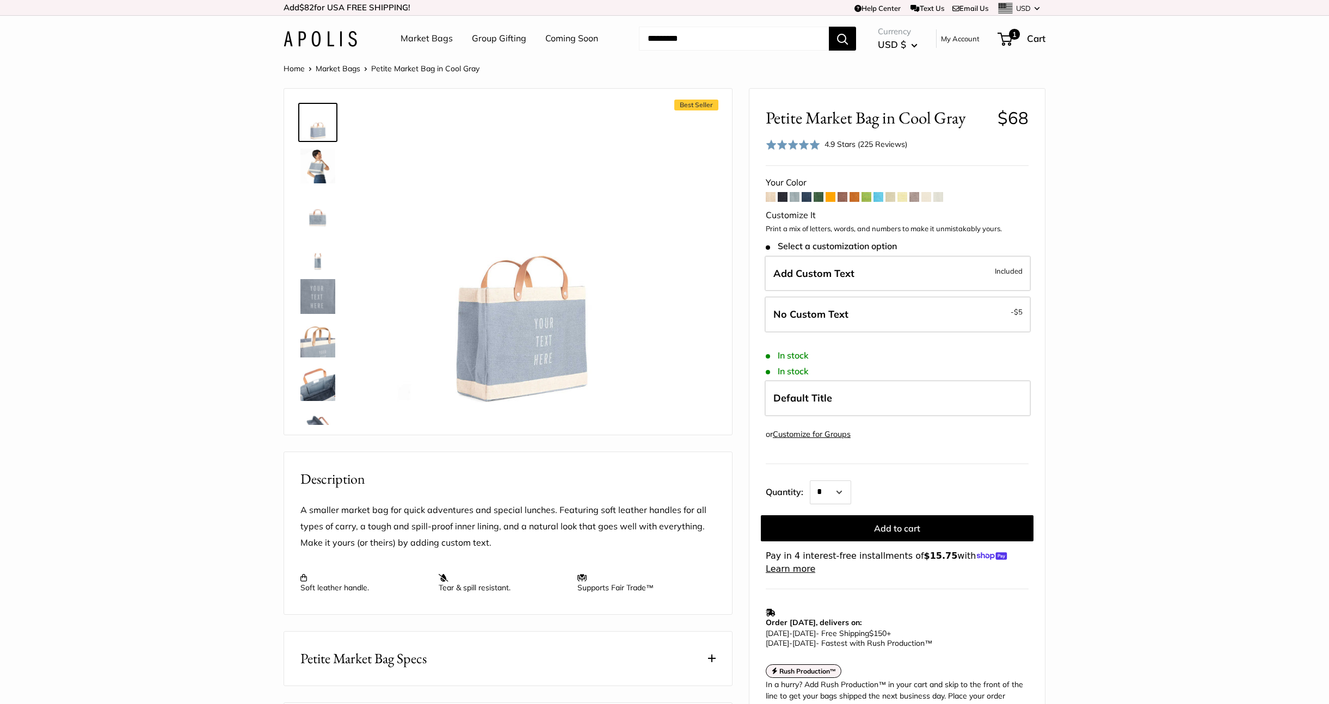
click at [808, 197] on span at bounding box center [806, 197] width 10 height 10
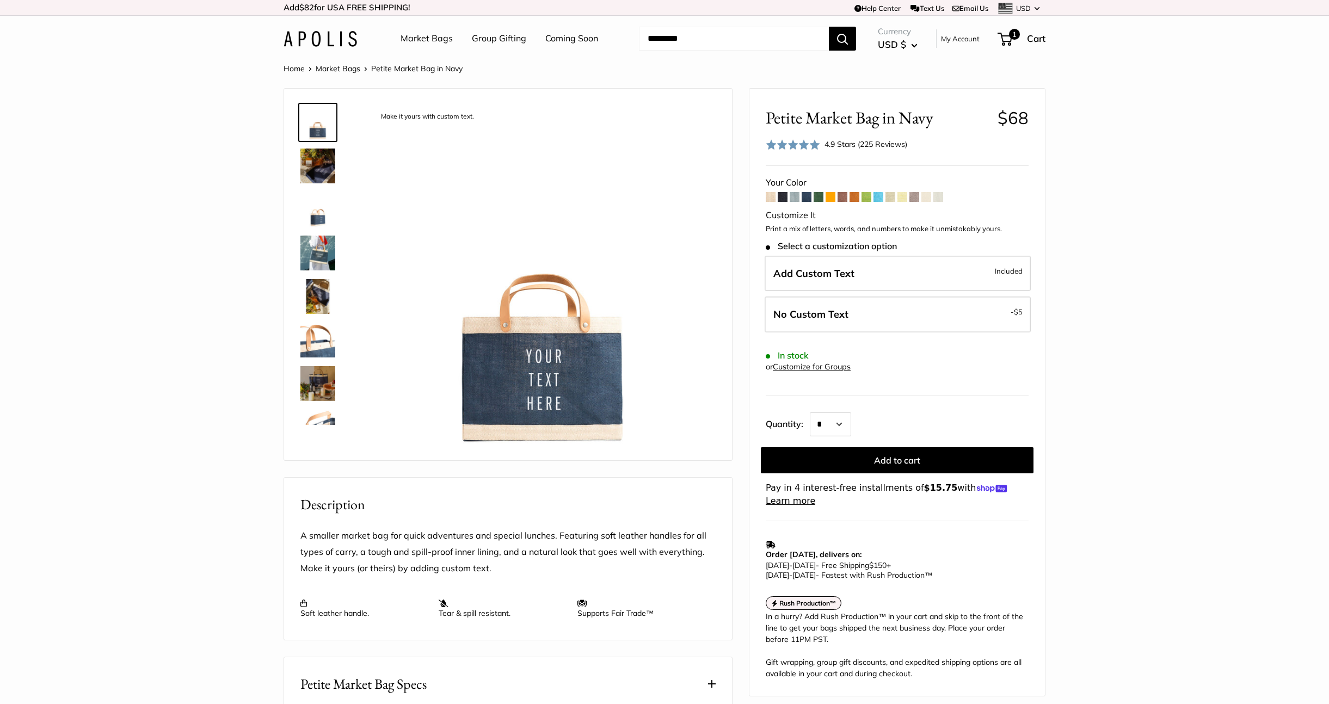
click at [820, 199] on span at bounding box center [818, 197] width 10 height 10
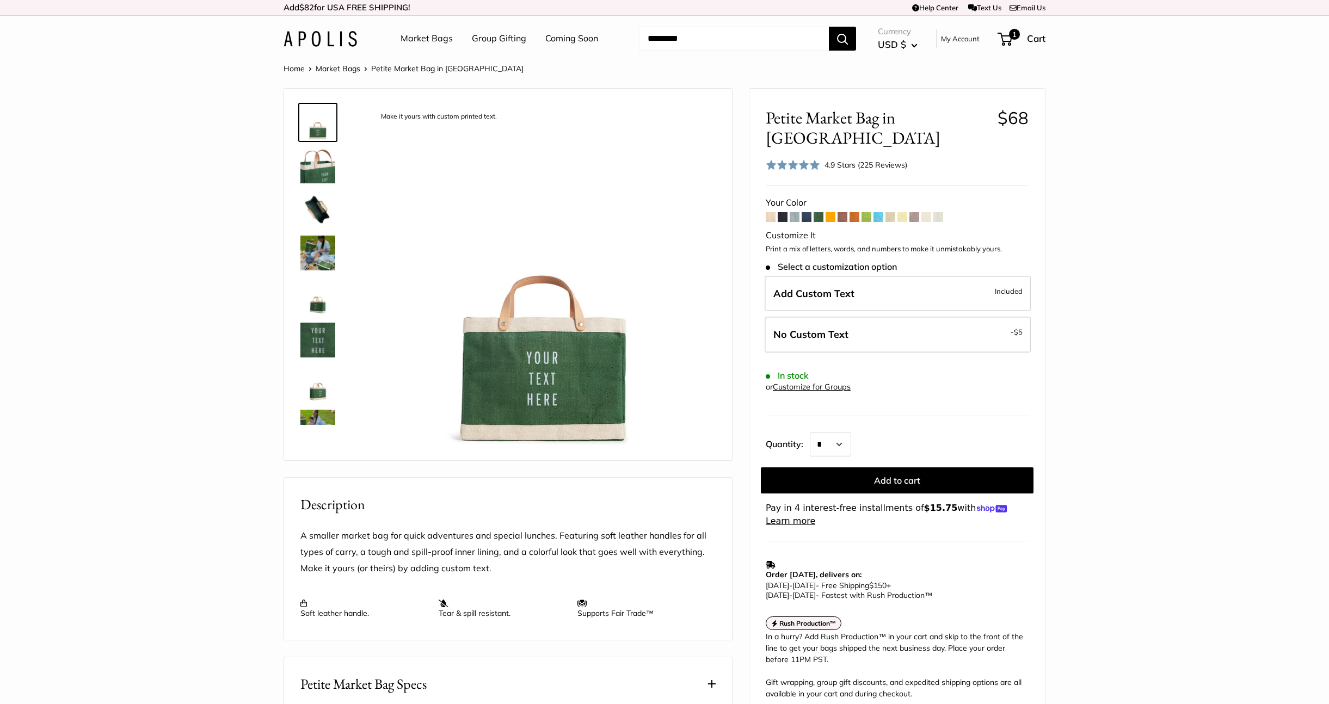
click at [836, 199] on form "Your Color" at bounding box center [896, 361] width 263 height 333
click at [864, 212] on span at bounding box center [866, 217] width 10 height 10
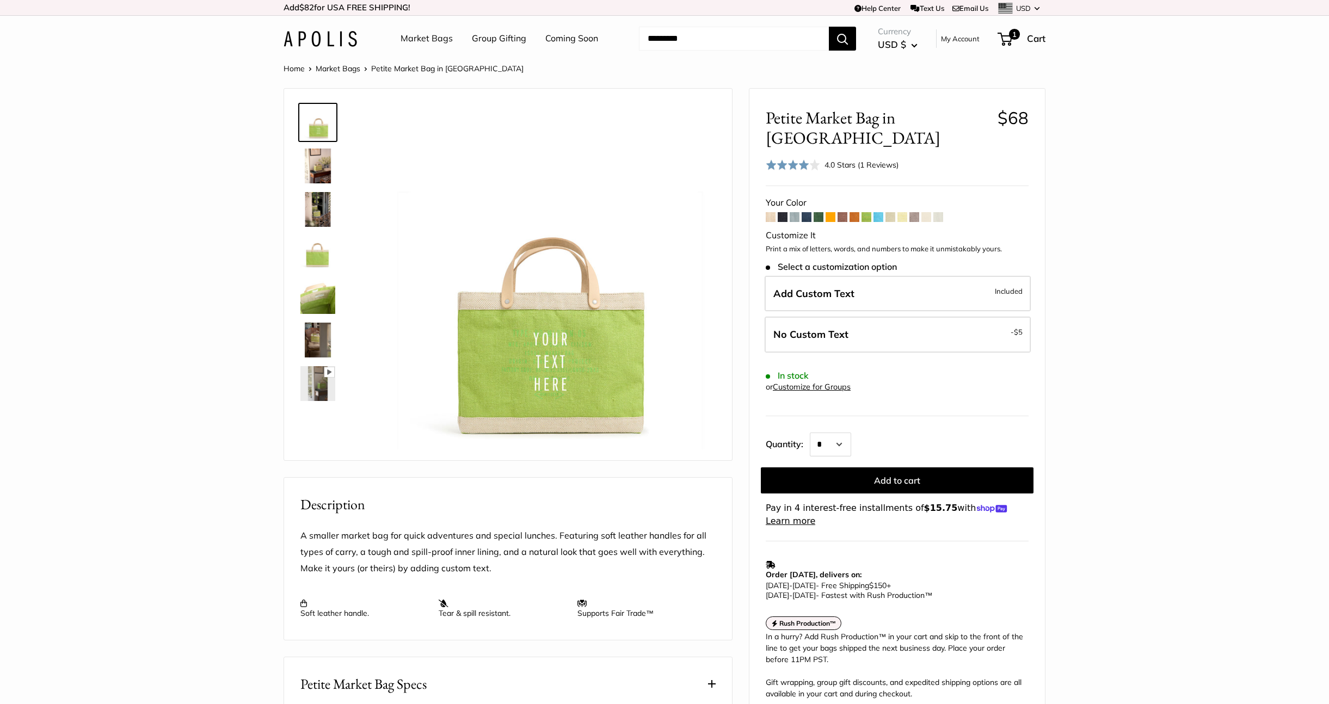
click at [939, 212] on span at bounding box center [938, 217] width 10 height 10
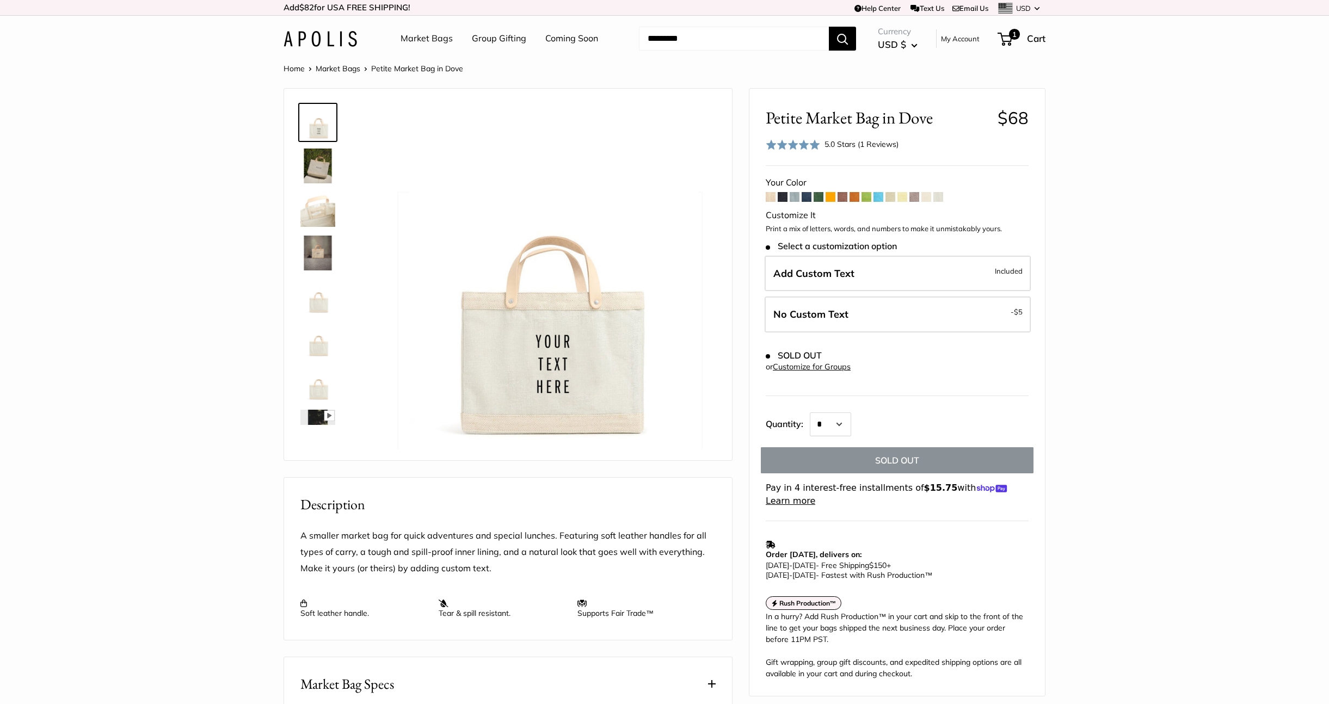
click at [928, 198] on span at bounding box center [926, 197] width 10 height 10
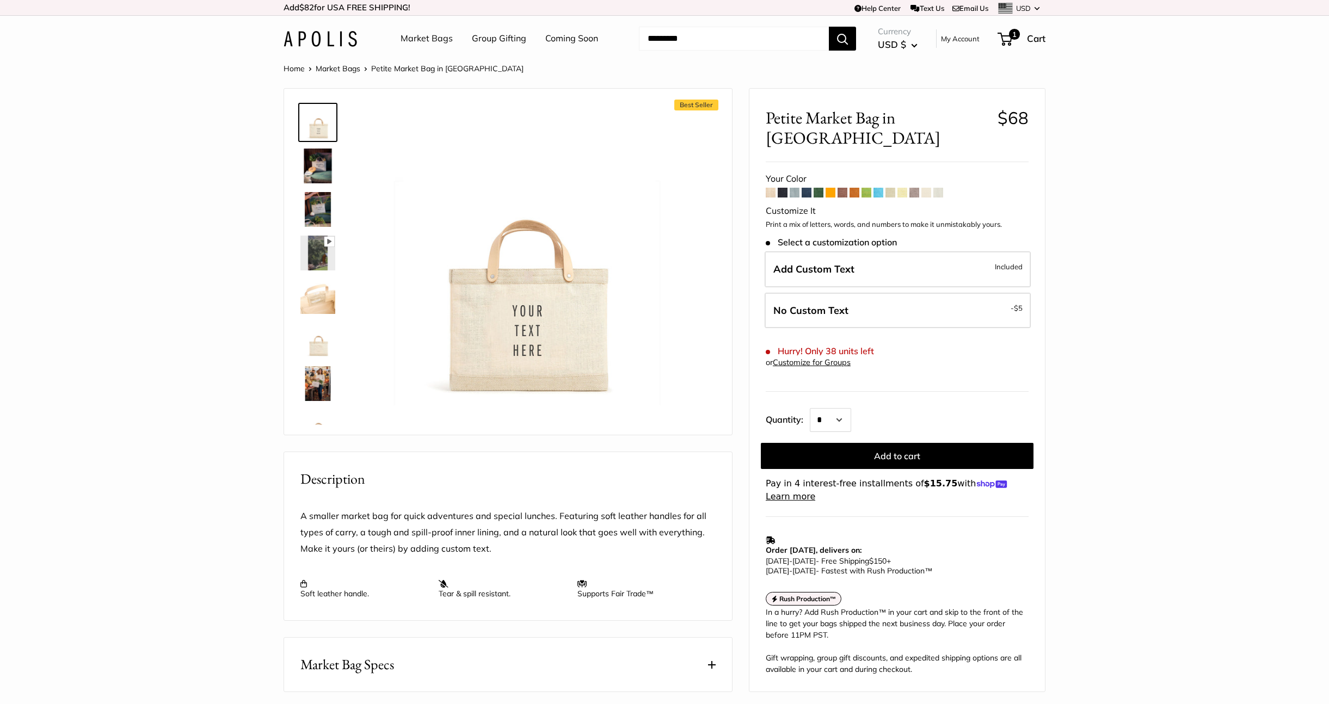
click at [770, 188] on span at bounding box center [770, 193] width 10 height 10
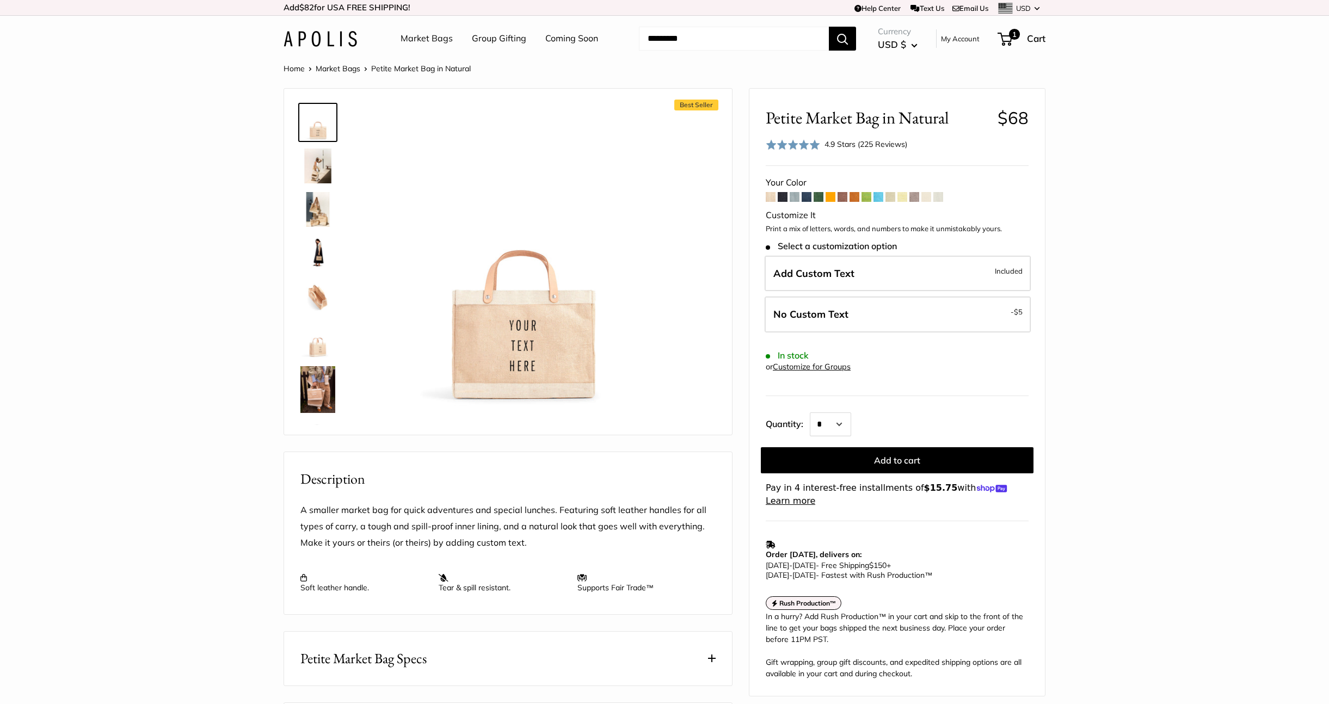
click at [799, 195] on span at bounding box center [794, 197] width 10 height 10
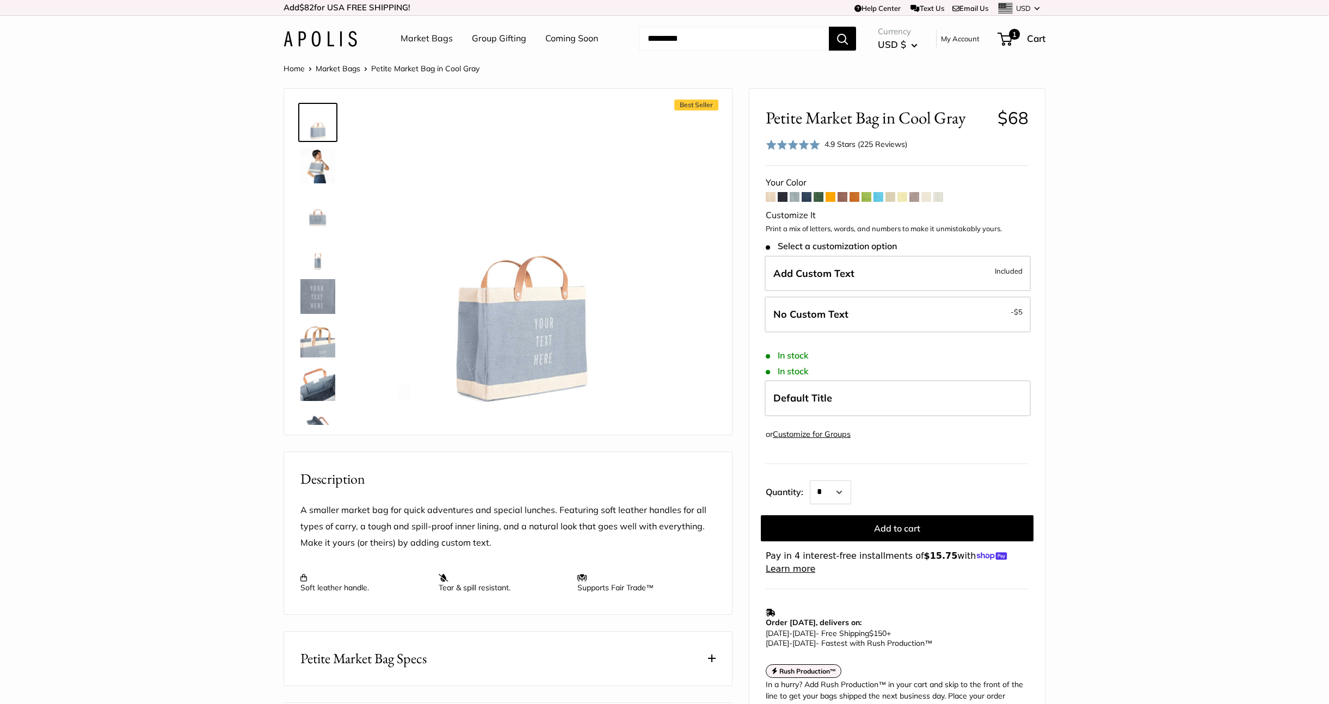
click at [808, 201] on span at bounding box center [806, 197] width 10 height 10
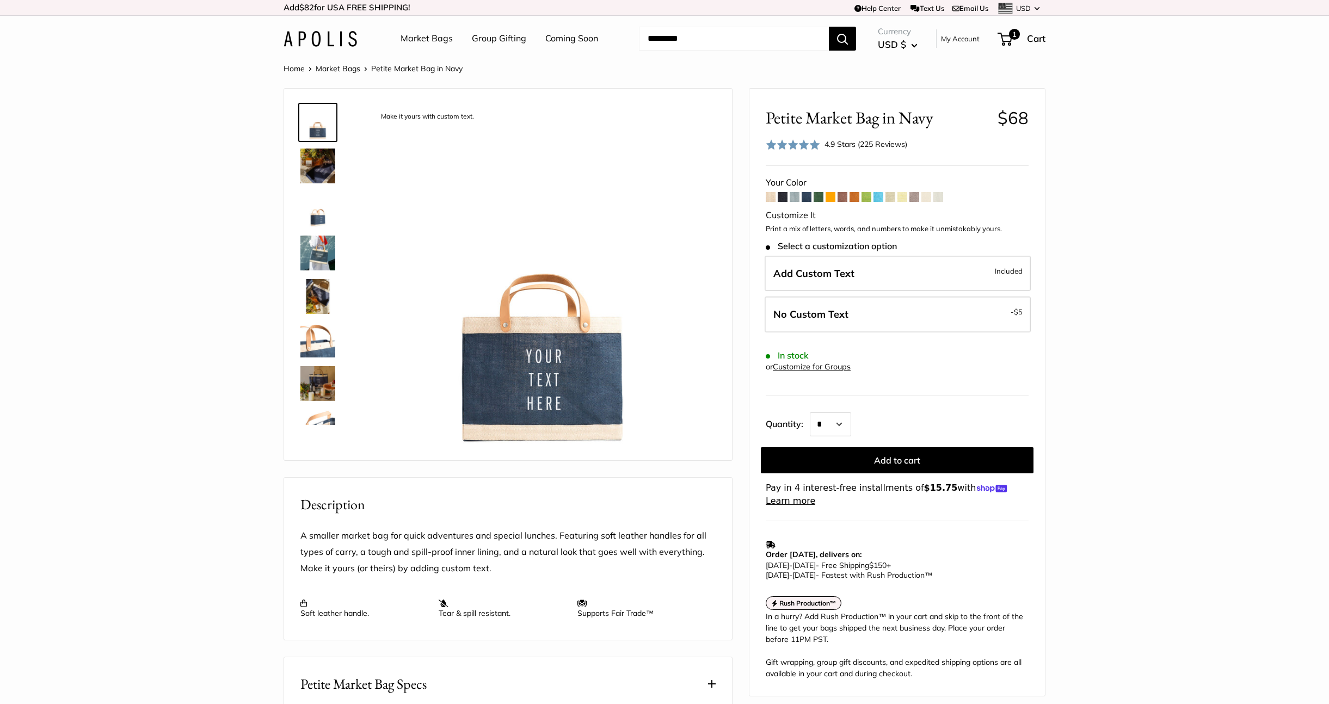
click at [796, 198] on span at bounding box center [794, 197] width 10 height 10
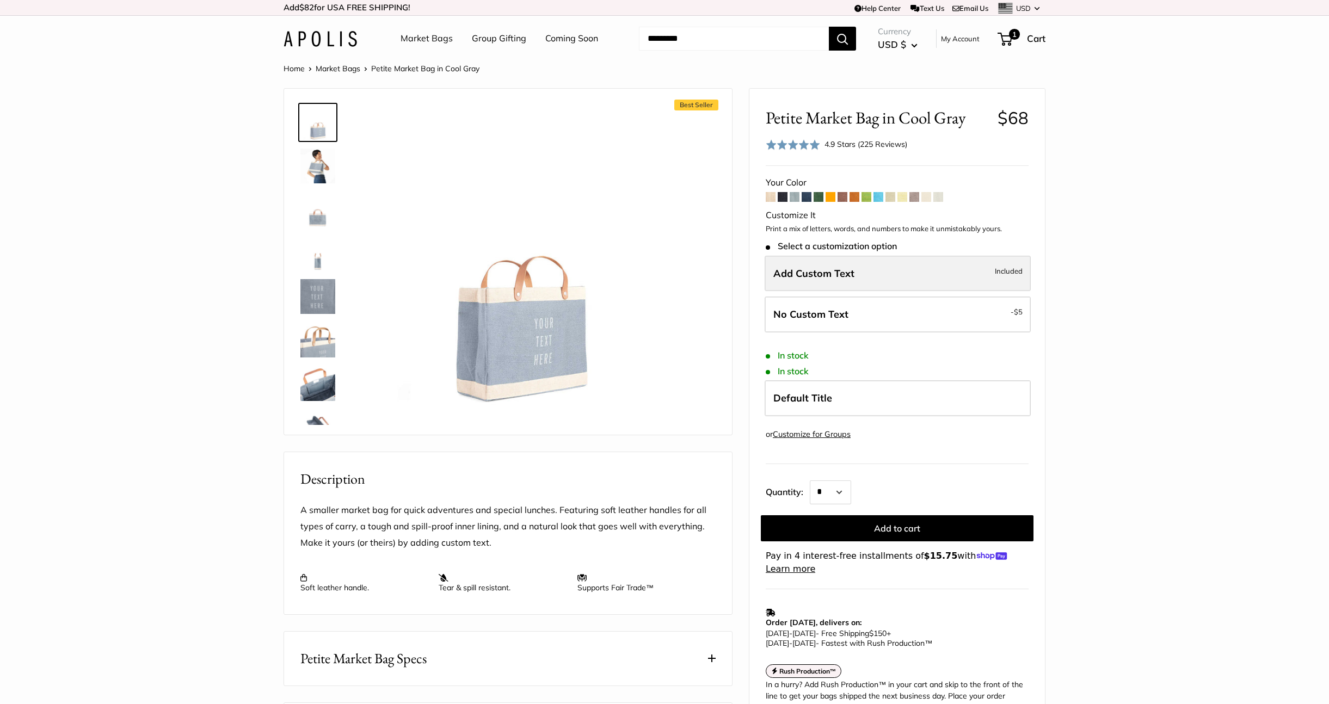
click at [821, 263] on label "Add Custom Text Included" at bounding box center [897, 274] width 266 height 36
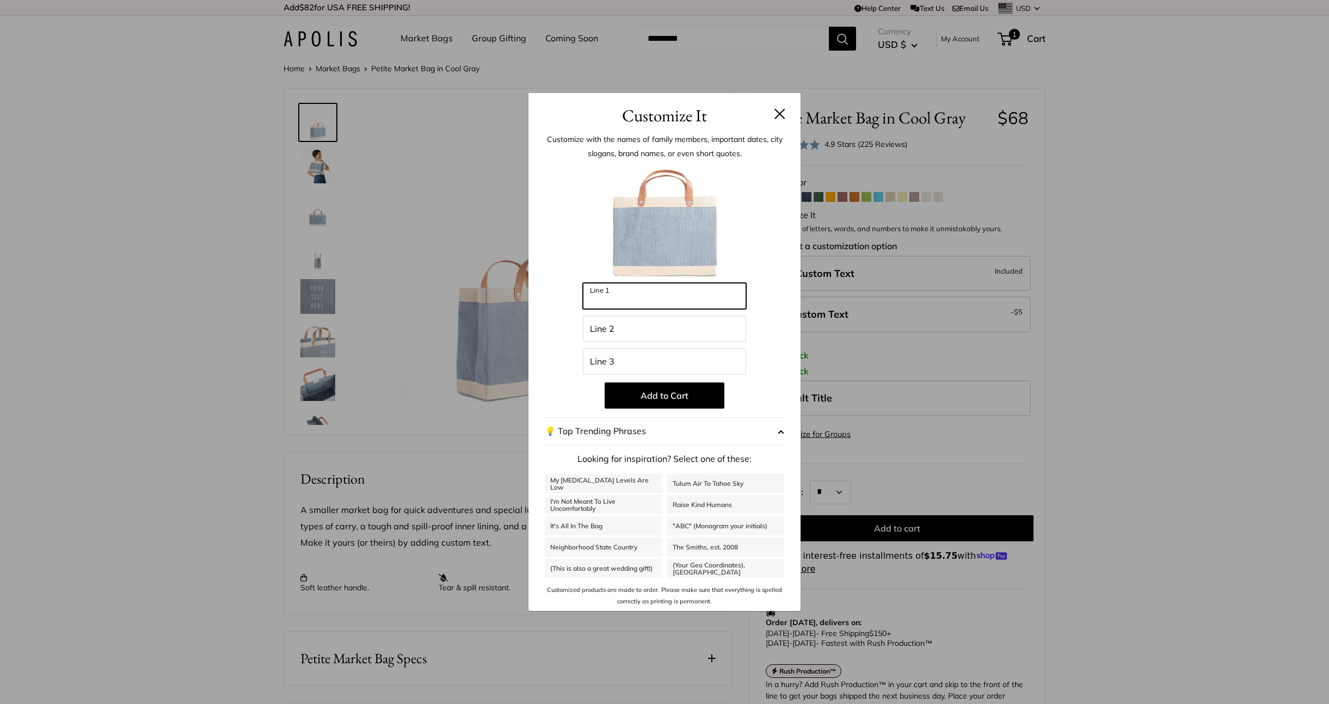
click at [608, 308] on input "Line 1" at bounding box center [664, 296] width 163 height 26
type input "*****"
type input "*********"
type input "******"
click at [785, 110] on button at bounding box center [779, 113] width 11 height 11
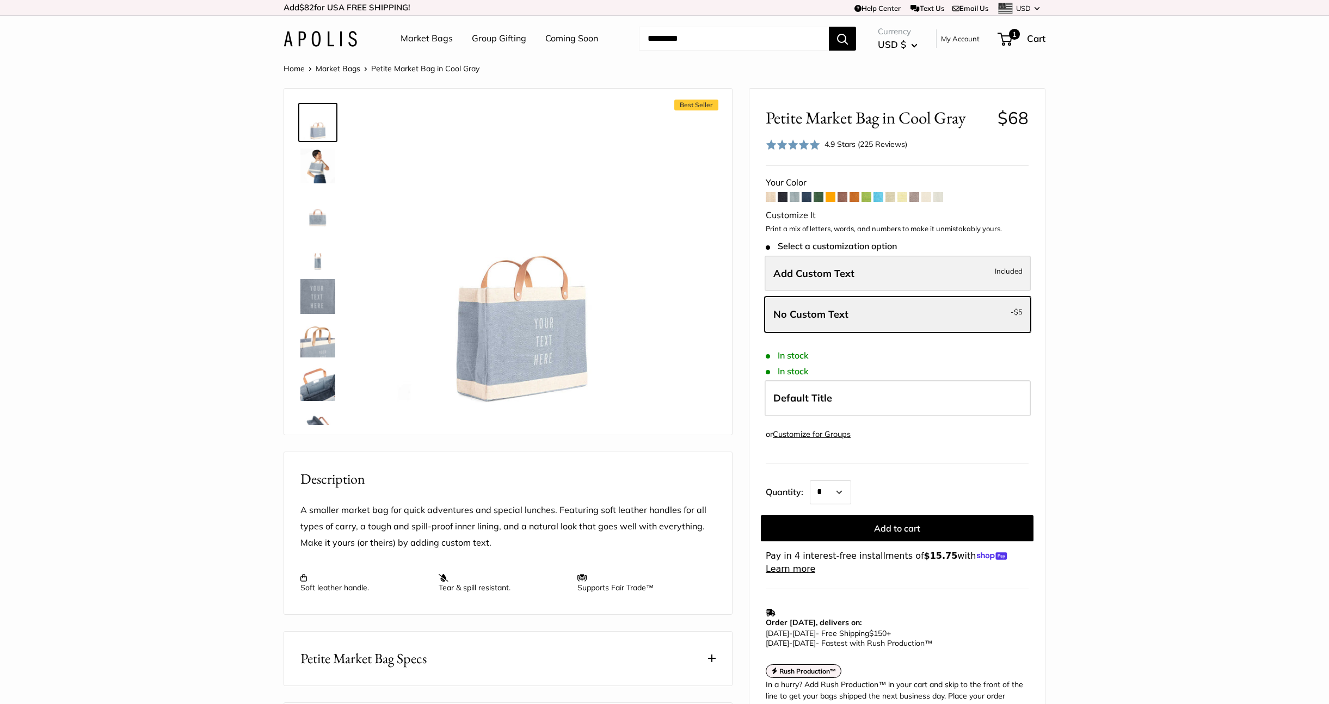
click at [857, 271] on label "Add Custom Text Included" at bounding box center [897, 274] width 266 height 36
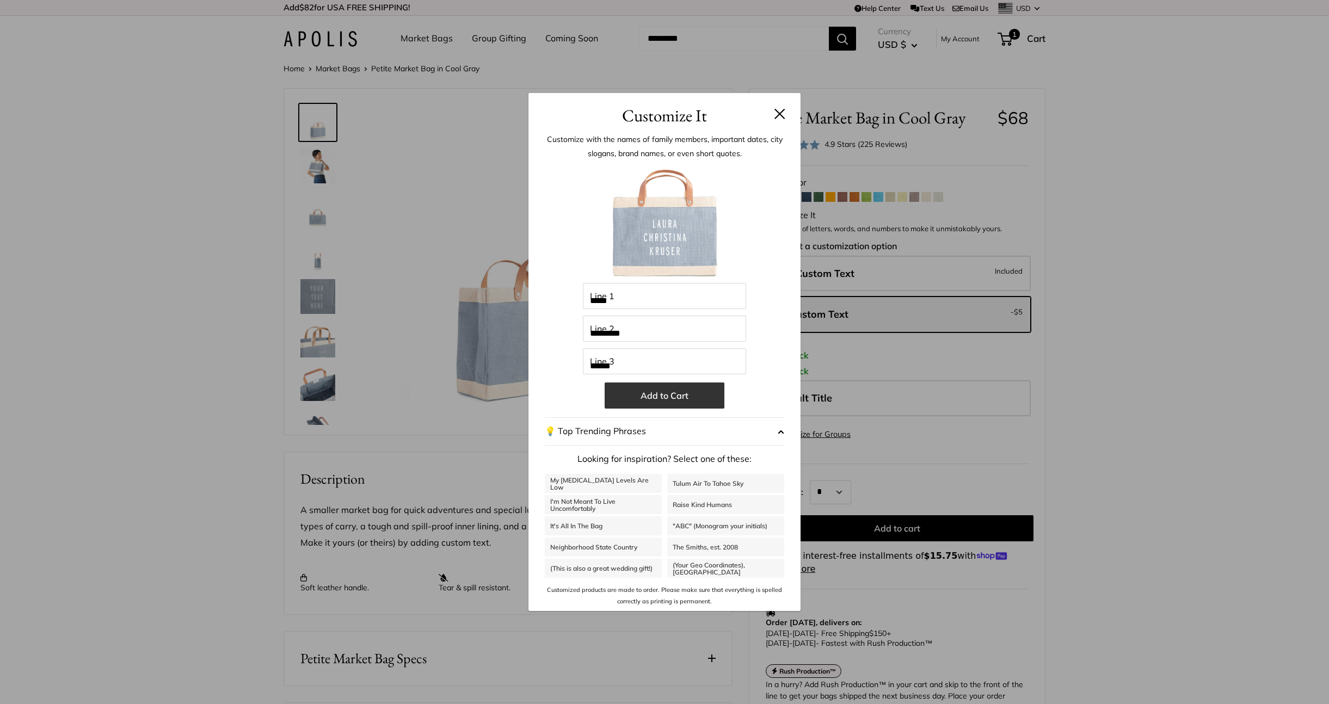
click at [700, 392] on button "Add to Cart" at bounding box center [664, 395] width 120 height 26
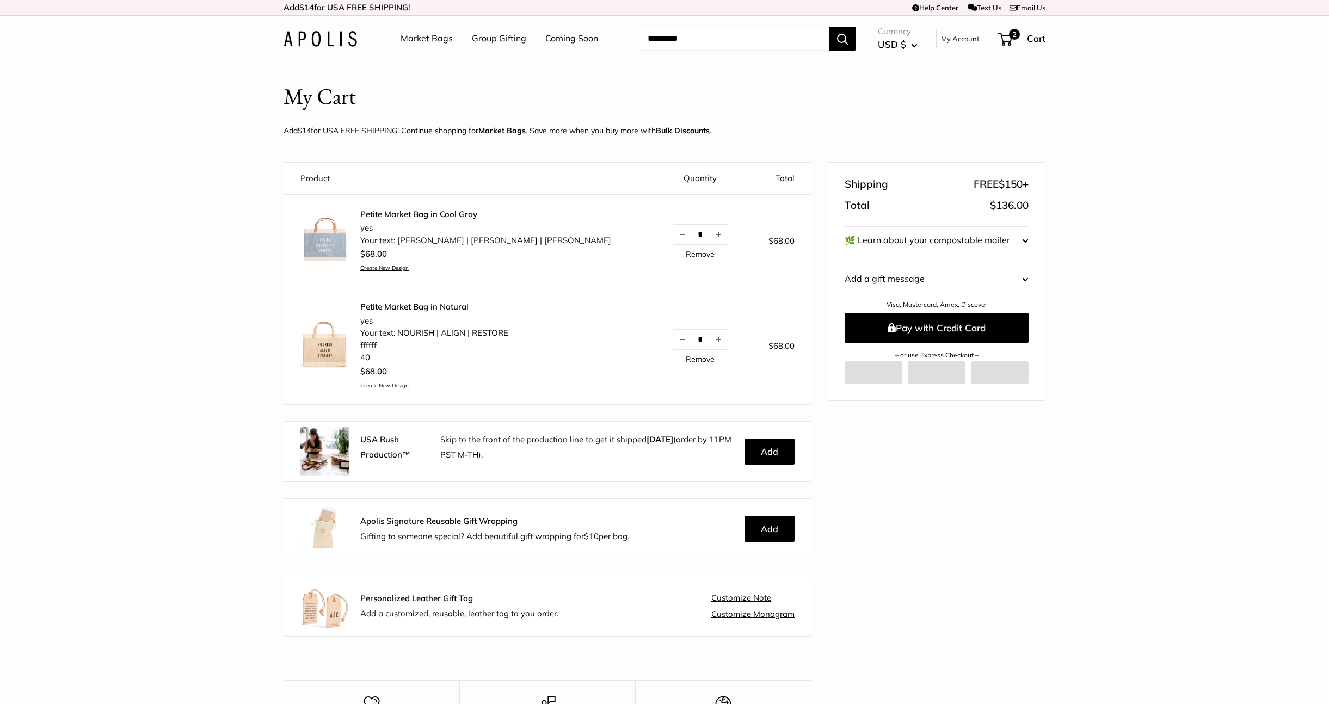
scroll to position [12, 0]
